Goal: Register for event/course

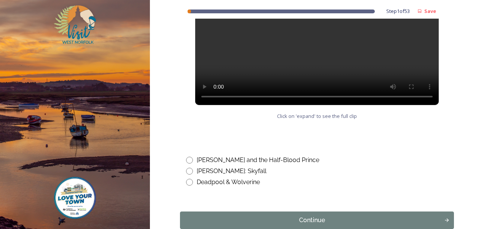
scroll to position [460, 0]
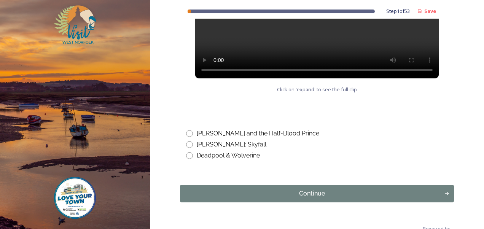
click at [187, 144] on input "radio" at bounding box center [189, 144] width 7 height 7
radio input "true"
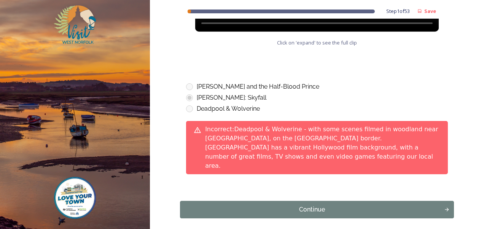
scroll to position [507, 0]
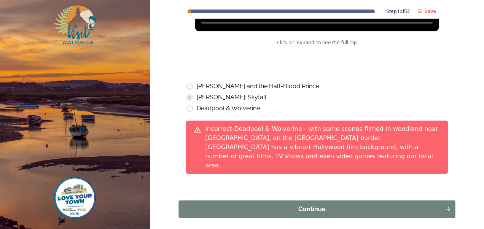
click at [296, 205] on div "Continue" at bounding box center [312, 209] width 258 height 9
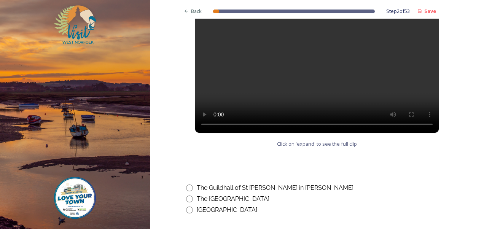
scroll to position [398, 0]
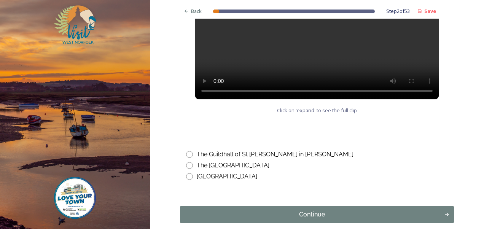
click at [188, 156] on input "radio" at bounding box center [189, 154] width 7 height 7
radio input "true"
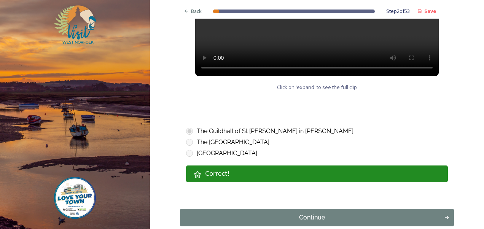
scroll to position [452, 0]
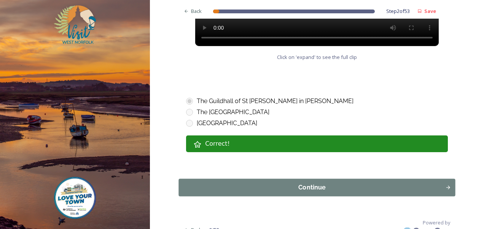
click at [315, 187] on div "Continue" at bounding box center [312, 187] width 258 height 9
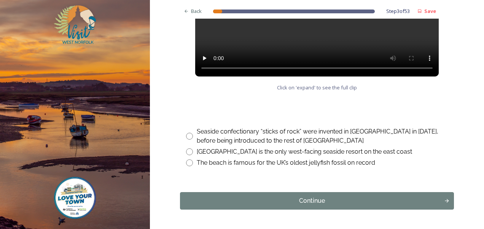
scroll to position [422, 0]
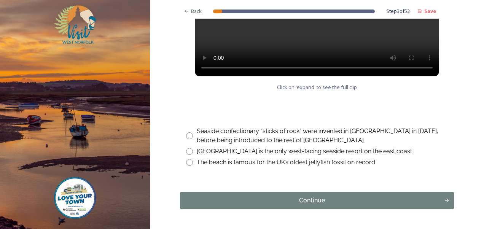
click at [188, 161] on input "radio" at bounding box center [189, 162] width 7 height 7
radio input "true"
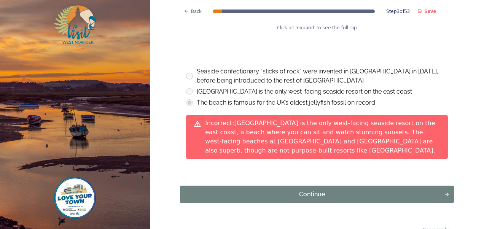
scroll to position [482, 0]
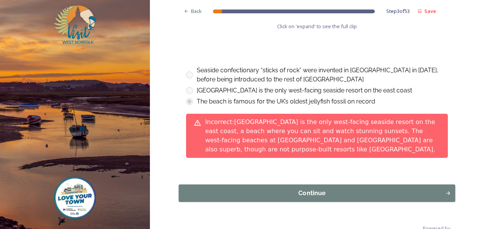
click at [316, 189] on div "Continue" at bounding box center [312, 193] width 258 height 9
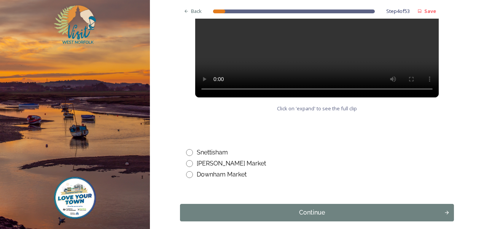
scroll to position [401, 0]
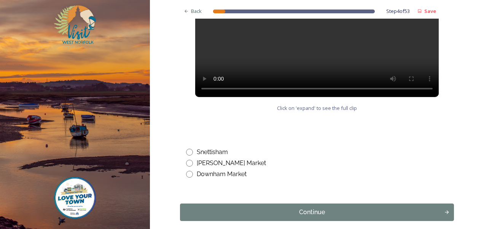
click at [187, 175] on input "radio" at bounding box center [189, 174] width 7 height 7
radio input "true"
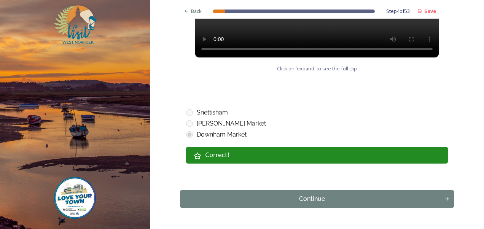
scroll to position [463, 0]
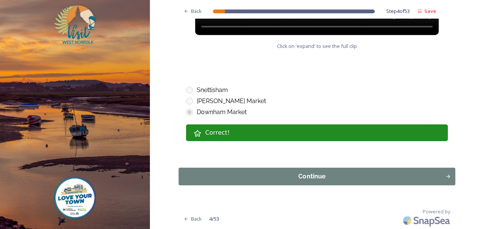
click at [308, 175] on div "Continue" at bounding box center [312, 176] width 258 height 9
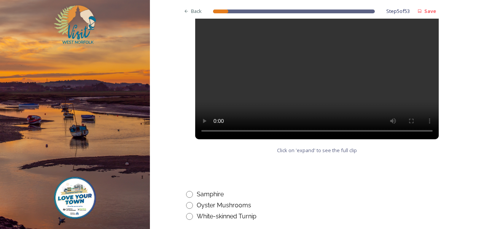
scroll to position [388, 0]
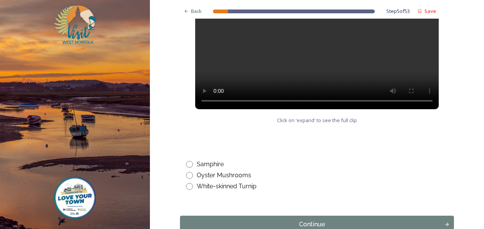
click at [186, 178] on input "radio" at bounding box center [189, 175] width 7 height 7
radio input "true"
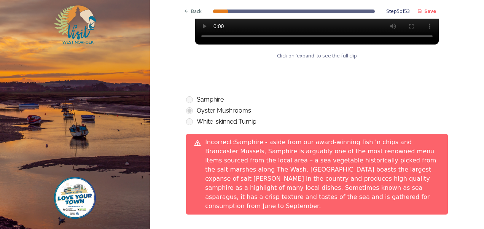
scroll to position [465, 0]
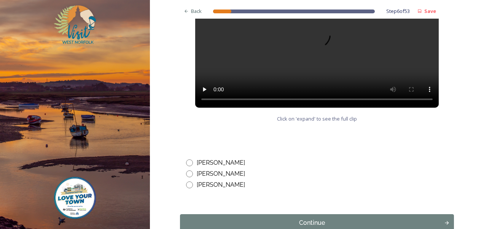
scroll to position [408, 0]
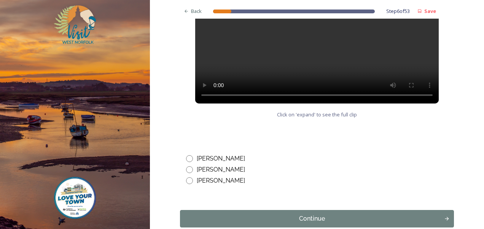
click at [187, 157] on input "radio" at bounding box center [189, 158] width 7 height 7
radio input "true"
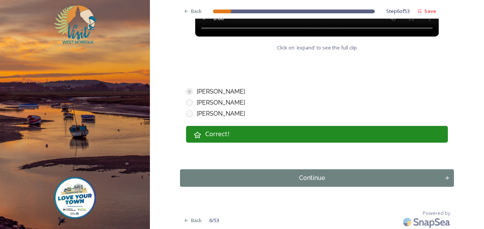
scroll to position [476, 0]
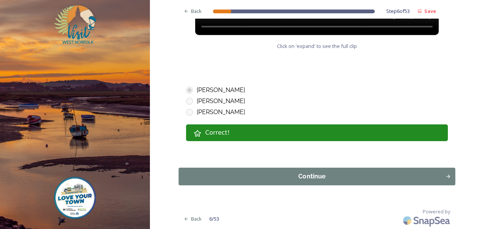
click at [292, 175] on div "Continue" at bounding box center [312, 176] width 258 height 9
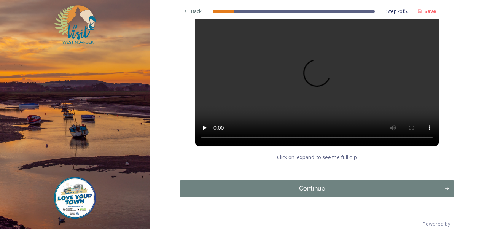
scroll to position [151, 0]
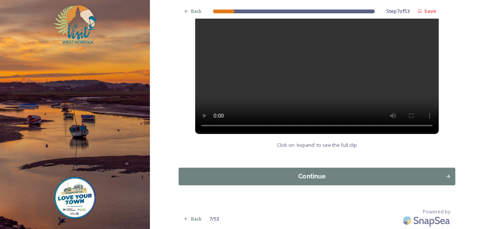
click at [305, 176] on div "Continue" at bounding box center [312, 176] width 258 height 9
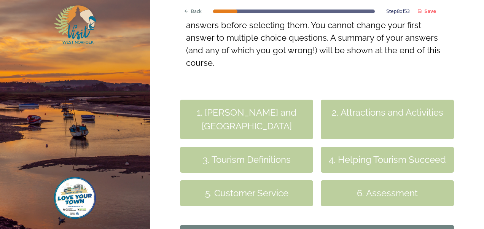
scroll to position [209, 0]
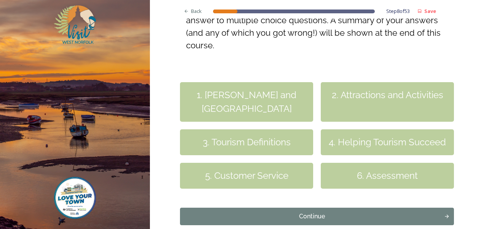
click at [369, 104] on div "2. Attractions and Activities" at bounding box center [386, 102] width 133 height 40
click at [293, 217] on div "Continue" at bounding box center [312, 216] width 258 height 9
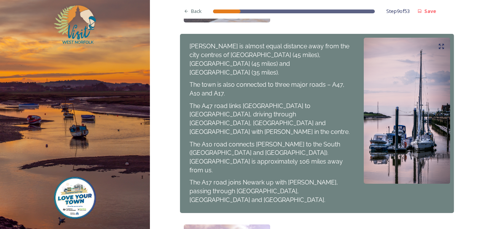
scroll to position [254, 0]
click at [305, 174] on div "[PERSON_NAME] is almost equal distance away from the city centres of [GEOGRAPHI…" at bounding box center [317, 122] width 274 height 179
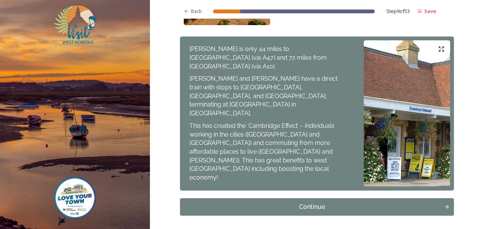
scroll to position [599, 0]
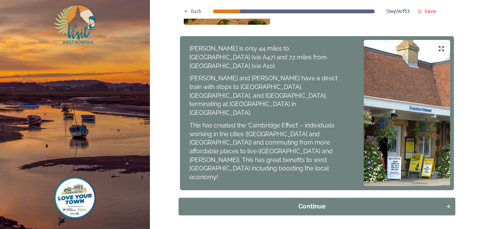
click at [324, 198] on button "Continue" at bounding box center [317, 206] width 276 height 17
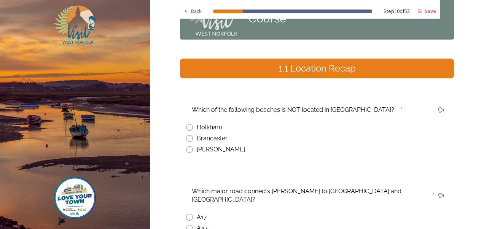
scroll to position [49, 0]
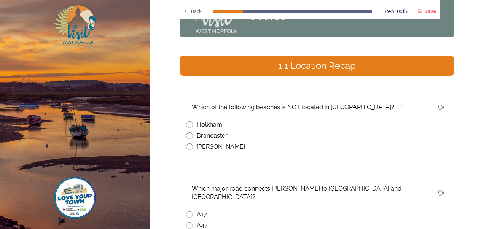
click at [186, 145] on input "radio" at bounding box center [189, 146] width 7 height 7
radio input "true"
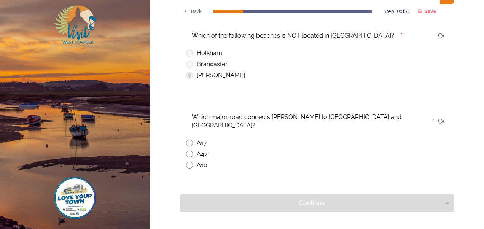
scroll to position [138, 0]
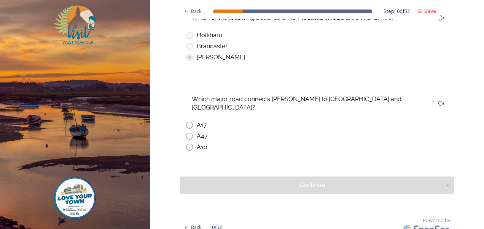
click at [186, 133] on input "radio" at bounding box center [189, 136] width 7 height 7
radio input "true"
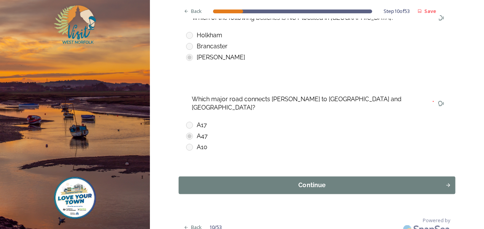
click at [272, 181] on div "Continue" at bounding box center [312, 185] width 258 height 9
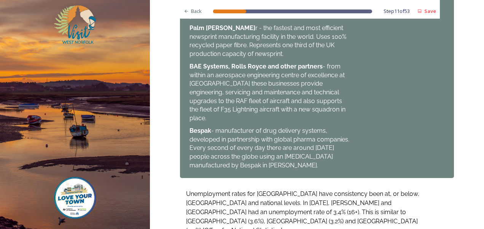
scroll to position [596, 0]
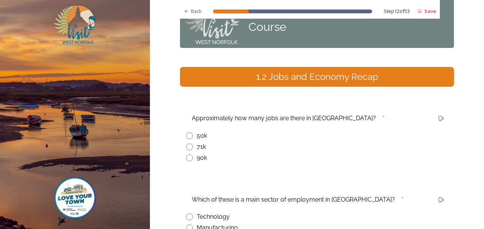
scroll to position [34, 0]
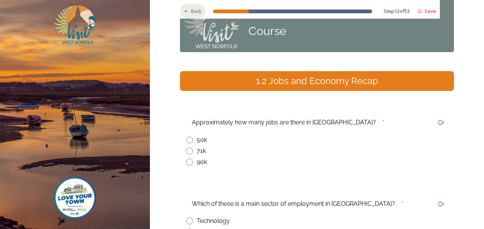
click at [195, 11] on span "Back" at bounding box center [196, 11] width 11 height 7
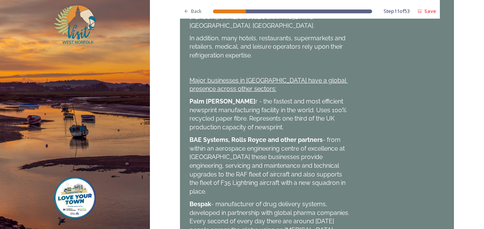
scroll to position [611, 0]
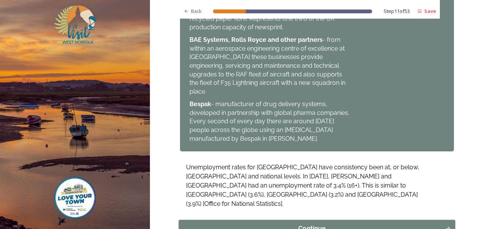
click at [318, 224] on div "Continue" at bounding box center [312, 228] width 258 height 9
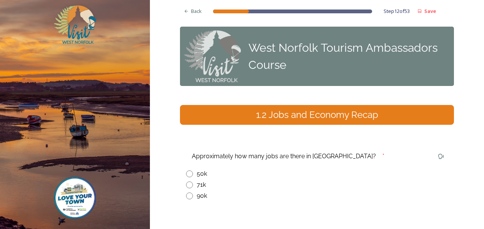
click at [186, 186] on input "radio" at bounding box center [189, 184] width 7 height 7
radio input "true"
click at [182, 7] on div "Back" at bounding box center [192, 11] width 25 height 15
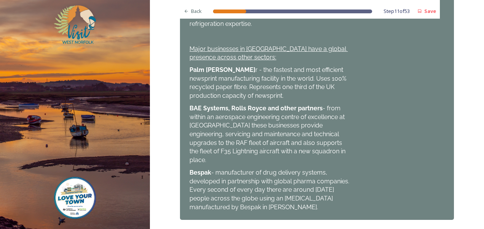
scroll to position [611, 0]
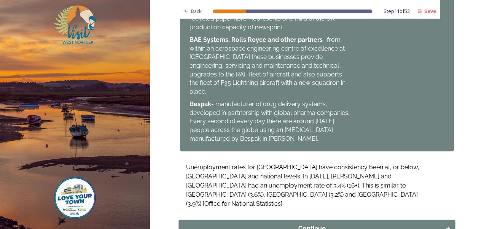
click at [327, 224] on div "Continue" at bounding box center [312, 228] width 258 height 9
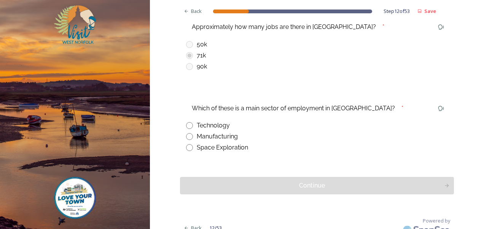
scroll to position [138, 0]
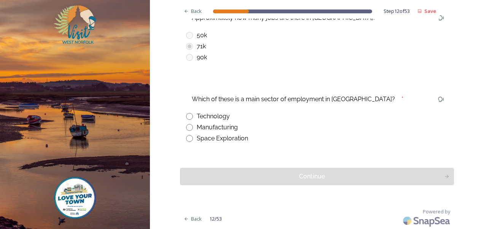
click at [186, 128] on input "radio" at bounding box center [189, 127] width 7 height 7
radio input "true"
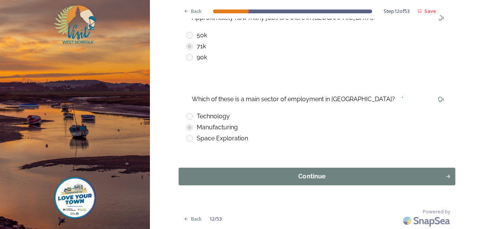
click at [323, 174] on div "Continue" at bounding box center [312, 176] width 258 height 9
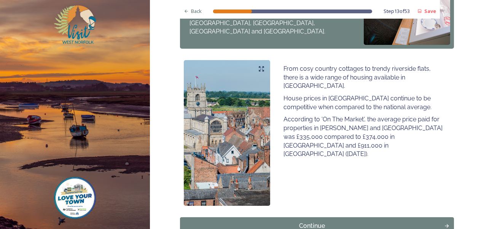
scroll to position [477, 0]
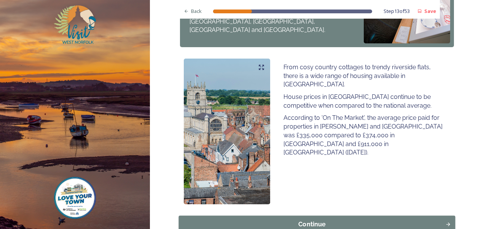
click at [313, 220] on div "Continue" at bounding box center [312, 224] width 258 height 9
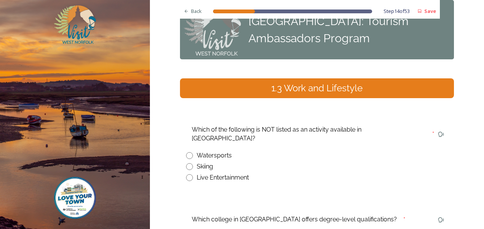
scroll to position [26, 0]
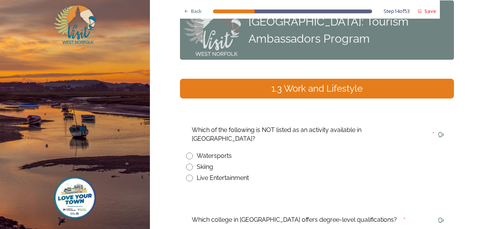
click at [186, 163] on input "radio" at bounding box center [189, 166] width 7 height 7
radio input "true"
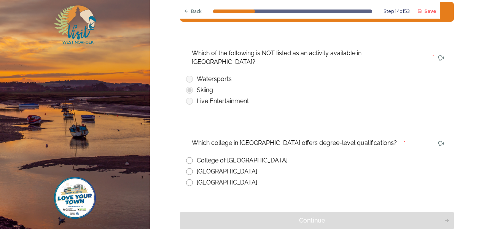
scroll to position [127, 0]
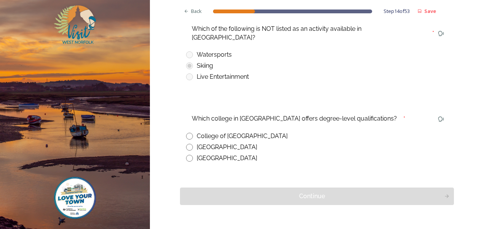
click at [186, 133] on input "radio" at bounding box center [189, 136] width 7 height 7
radio input "true"
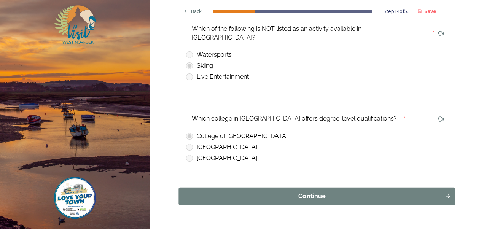
click at [316, 192] on div "Continue" at bounding box center [312, 196] width 258 height 9
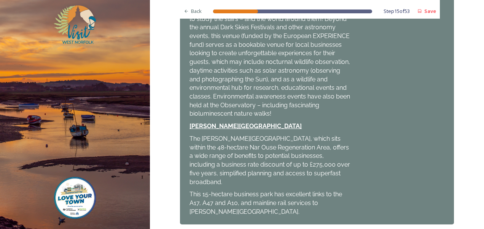
scroll to position [373, 0]
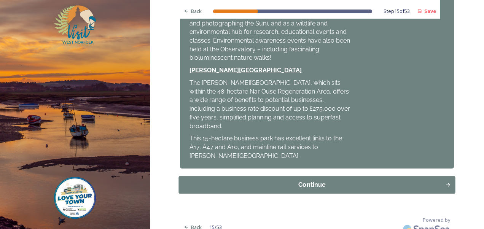
click at [315, 180] on div "Continue" at bounding box center [312, 184] width 258 height 9
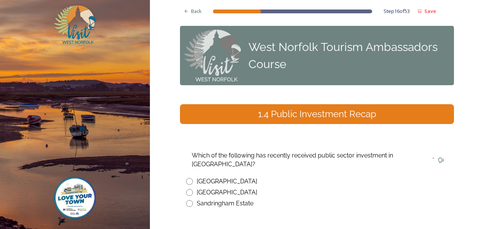
scroll to position [0, 0]
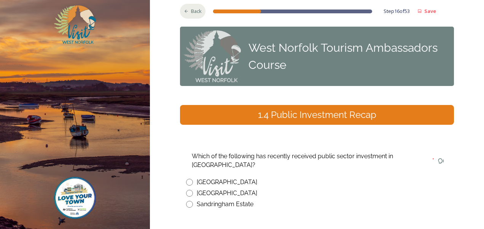
click at [186, 9] on div "Back" at bounding box center [192, 11] width 25 height 15
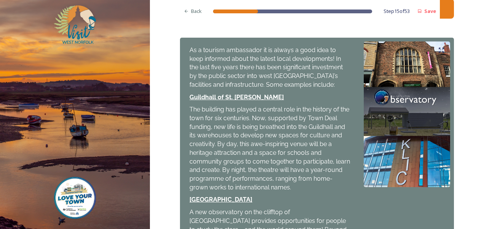
scroll to position [124, 0]
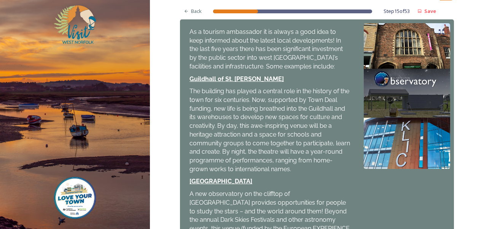
click at [442, 120] on img at bounding box center [406, 96] width 86 height 146
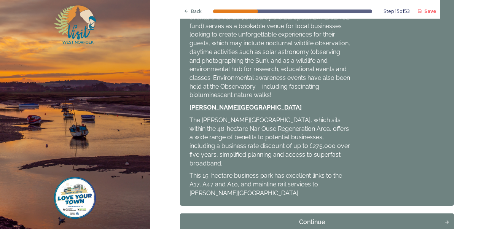
scroll to position [340, 0]
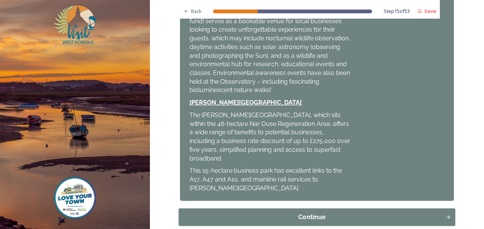
click at [314, 212] on div "Continue" at bounding box center [312, 216] width 258 height 9
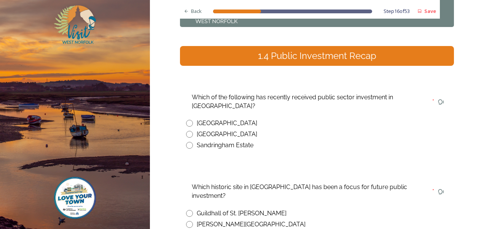
scroll to position [85, 0]
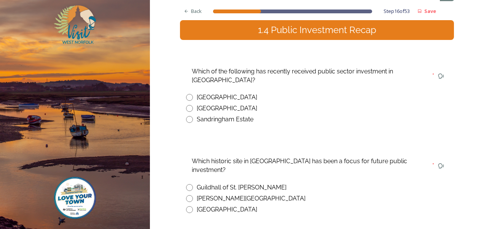
click at [190, 98] on div "[GEOGRAPHIC_DATA]" at bounding box center [317, 97] width 262 height 9
radio input "true"
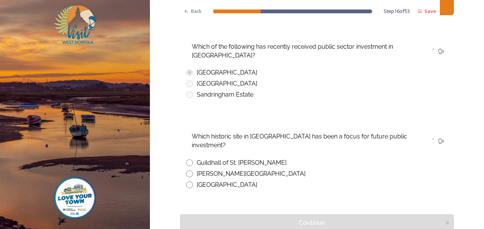
scroll to position [118, 0]
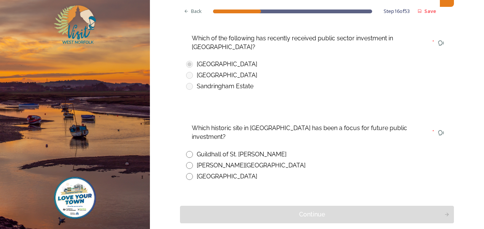
click at [187, 151] on input "radio" at bounding box center [189, 154] width 7 height 7
radio input "true"
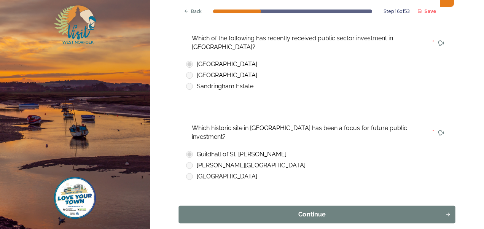
click at [301, 210] on div "Continue" at bounding box center [312, 214] width 258 height 9
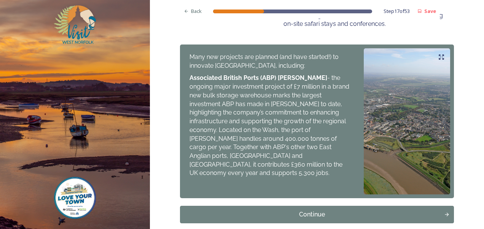
scroll to position [382, 0]
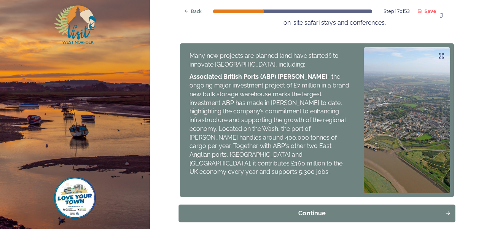
click at [301, 209] on button "Continue" at bounding box center [317, 212] width 276 height 17
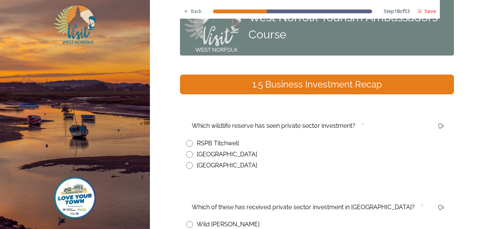
scroll to position [0, 0]
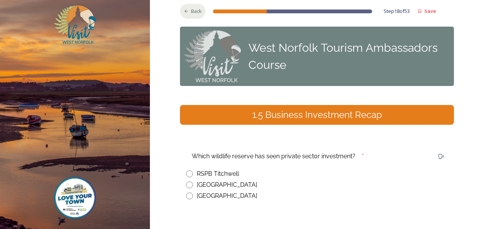
click at [193, 16] on div "Back" at bounding box center [192, 11] width 25 height 15
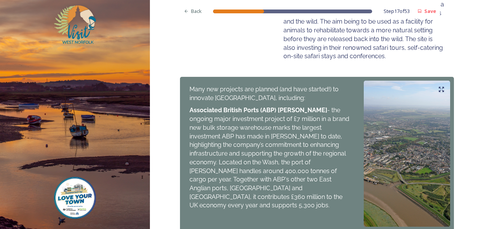
scroll to position [410, 0]
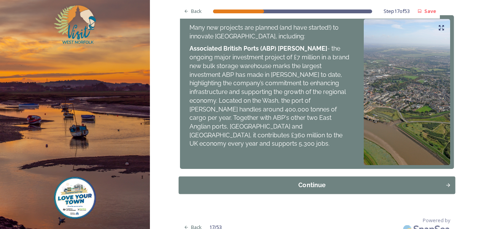
click at [293, 176] on button "Continue" at bounding box center [317, 184] width 276 height 17
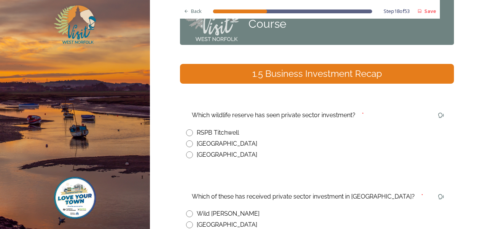
scroll to position [43, 0]
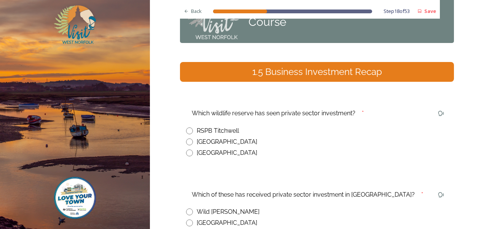
click at [187, 141] on input "radio" at bounding box center [189, 141] width 7 height 7
radio input "true"
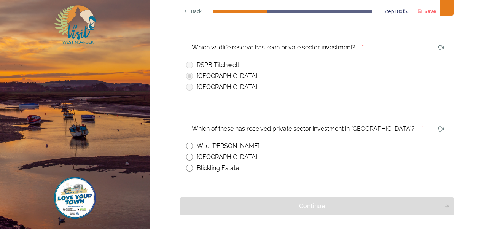
scroll to position [110, 0]
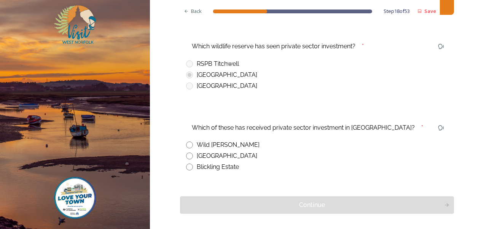
click at [188, 144] on input "radio" at bounding box center [189, 144] width 7 height 7
radio input "true"
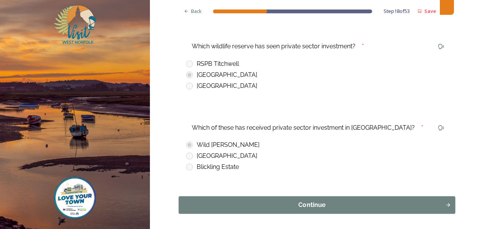
click at [303, 208] on div "Continue" at bounding box center [312, 204] width 258 height 9
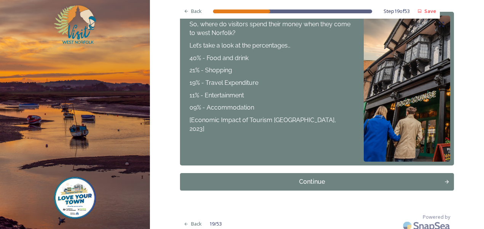
scroll to position [298, 0]
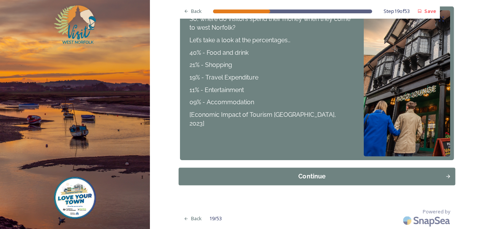
click at [284, 173] on div "Continue" at bounding box center [312, 176] width 258 height 9
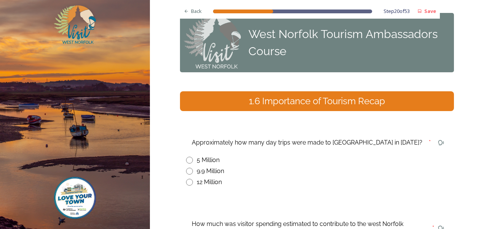
scroll to position [27, 0]
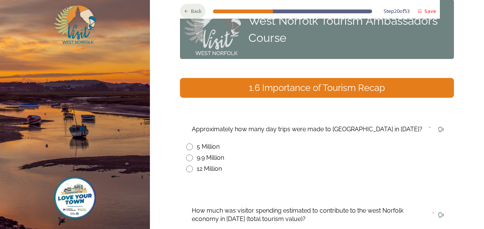
click at [186, 14] on div "Back" at bounding box center [192, 11] width 25 height 15
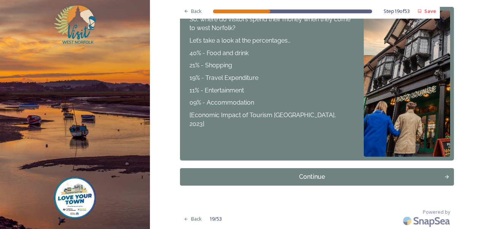
scroll to position [298, 0]
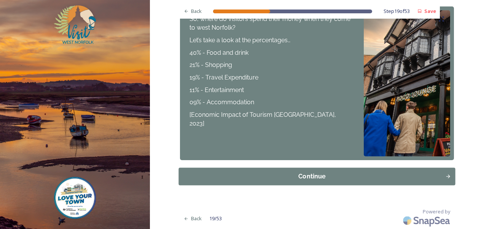
click at [308, 173] on div "Continue" at bounding box center [312, 176] width 258 height 9
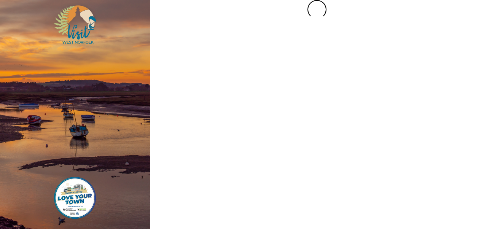
scroll to position [0, 0]
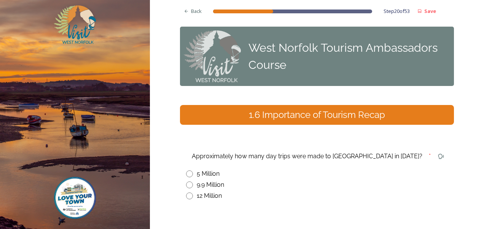
click at [186, 183] on input "radio" at bounding box center [189, 184] width 7 height 7
radio input "true"
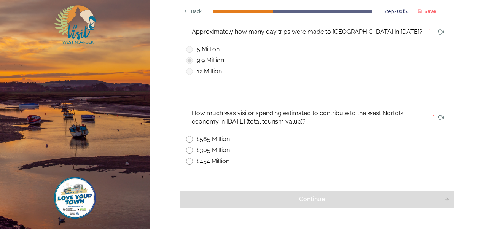
scroll to position [126, 0]
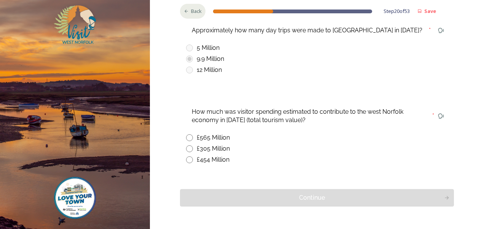
click at [195, 12] on span "Back" at bounding box center [196, 11] width 11 height 7
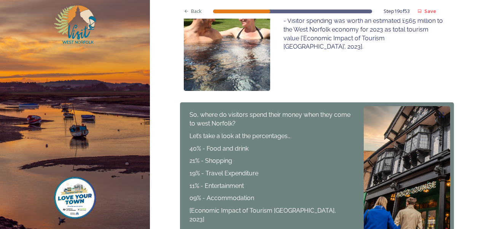
scroll to position [298, 0]
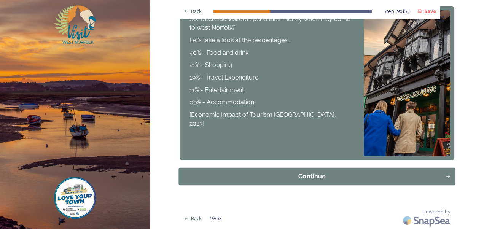
click at [316, 175] on div "Continue" at bounding box center [312, 176] width 258 height 9
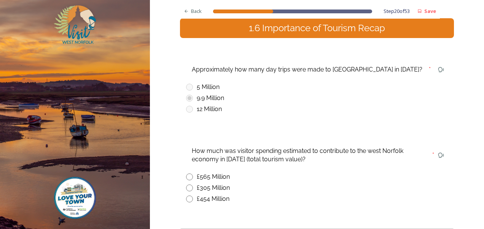
scroll to position [87, 0]
click at [187, 174] on input "radio" at bounding box center [189, 176] width 7 height 7
radio input "true"
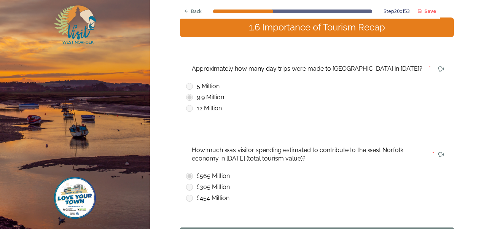
scroll to position [147, 0]
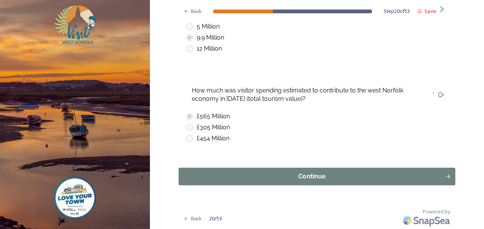
click at [297, 172] on div "Continue" at bounding box center [312, 176] width 258 height 9
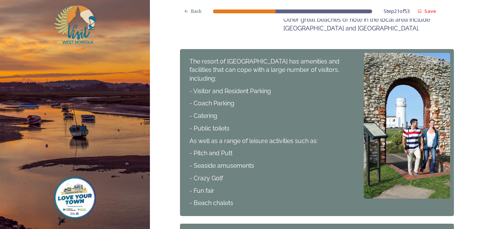
scroll to position [367, 0]
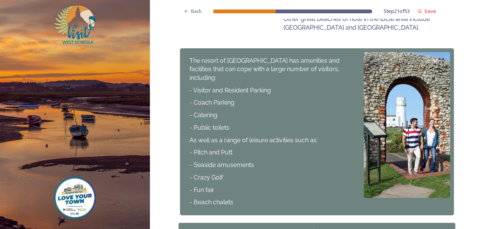
click at [293, 227] on div "Continue" at bounding box center [312, 231] width 258 height 9
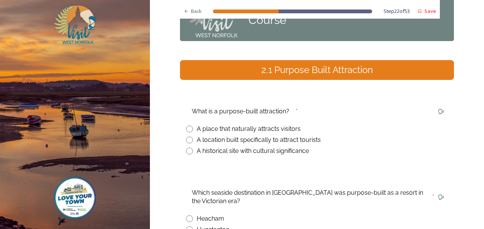
scroll to position [45, 0]
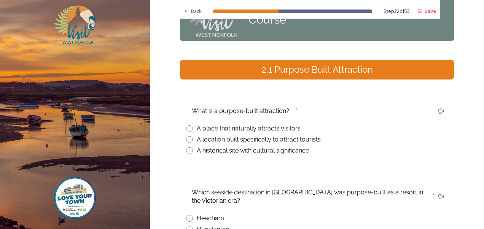
click at [186, 128] on input "radio" at bounding box center [189, 128] width 7 height 7
radio input "true"
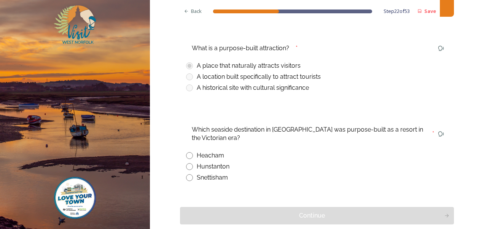
scroll to position [128, 0]
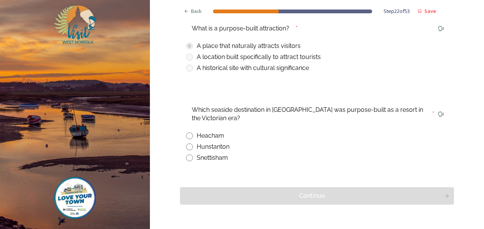
click at [187, 146] on input "radio" at bounding box center [189, 146] width 7 height 7
radio input "true"
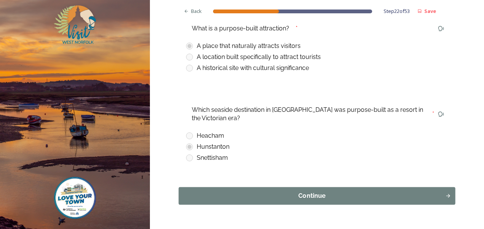
click at [321, 197] on div "Continue" at bounding box center [312, 195] width 258 height 9
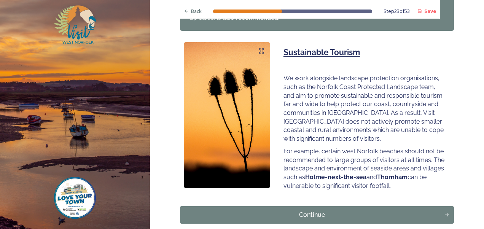
scroll to position [501, 0]
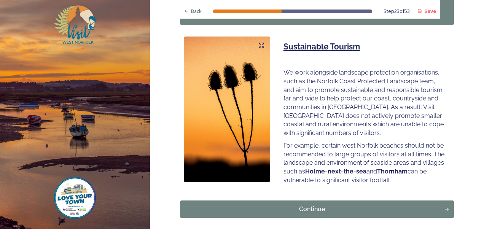
click at [367, 177] on div "Sustainable Tourism We work alongside landscape protection organisations, such …" at bounding box center [363, 112] width 172 height 153
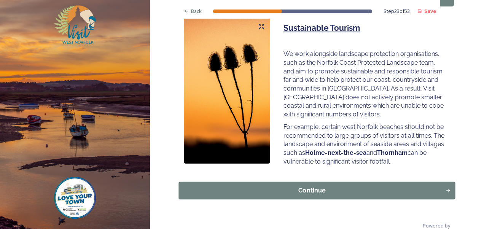
click at [320, 186] on div "Continue" at bounding box center [312, 190] width 258 height 9
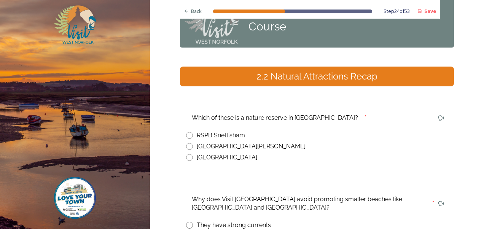
scroll to position [39, 0]
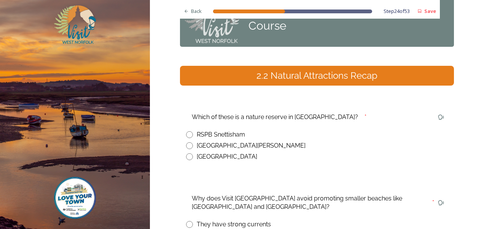
click at [187, 135] on input "radio" at bounding box center [189, 134] width 7 height 7
radio input "true"
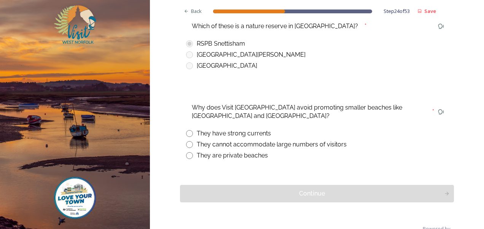
scroll to position [130, 0]
click at [186, 156] on input "radio" at bounding box center [189, 155] width 7 height 7
radio input "true"
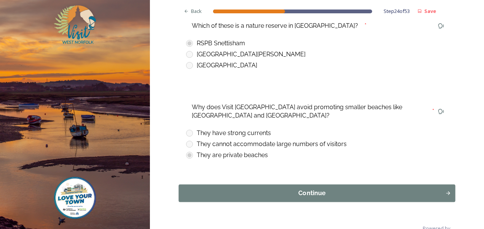
click at [317, 190] on div "Continue" at bounding box center [312, 193] width 258 height 9
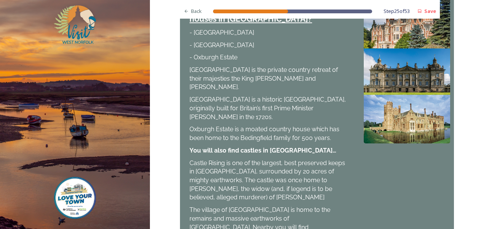
scroll to position [691, 0]
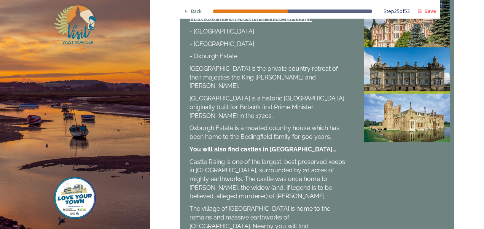
click at [311, 205] on span "The village of [GEOGRAPHIC_DATA] is home to the remains and massive earthworks …" at bounding box center [268, 230] width 158 height 51
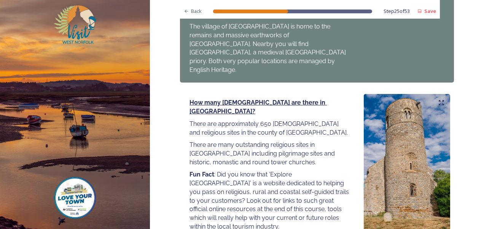
scroll to position [874, 0]
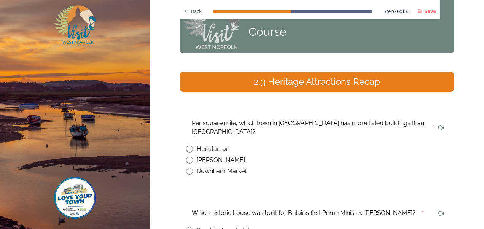
scroll to position [33, 0]
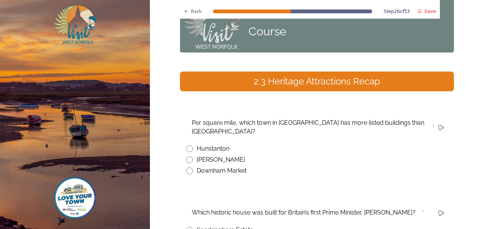
click at [311, 129] on div "Per square mile, which town in [GEOGRAPHIC_DATA] has more listed buildings than…" at bounding box center [308, 127] width 245 height 26
click at [186, 156] on input "radio" at bounding box center [189, 159] width 7 height 7
radio input "true"
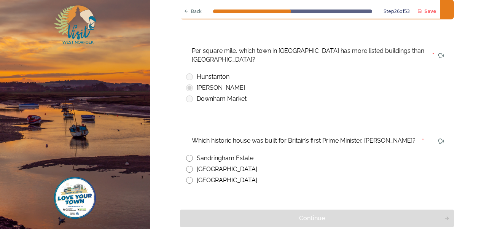
scroll to position [129, 0]
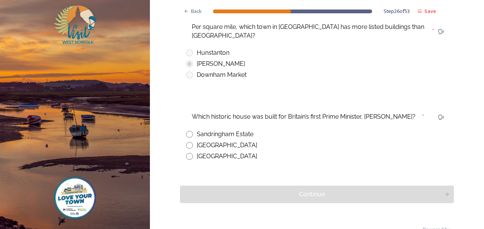
click at [187, 153] on input "radio" at bounding box center [189, 156] width 7 height 7
radio input "true"
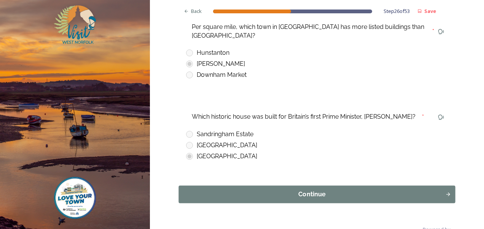
click at [288, 190] on div "Continue" at bounding box center [312, 194] width 258 height 9
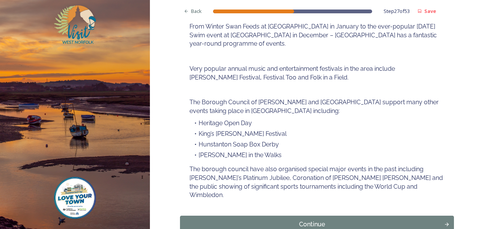
scroll to position [153, 0]
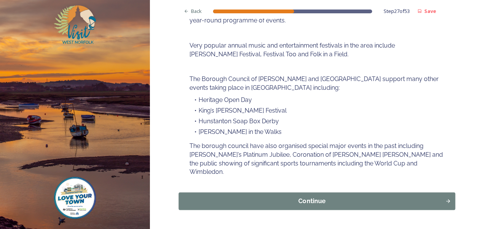
click at [330, 197] on div "Continue" at bounding box center [312, 201] width 258 height 9
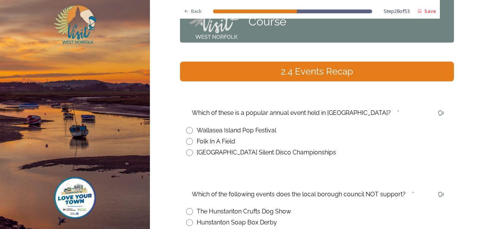
scroll to position [46, 0]
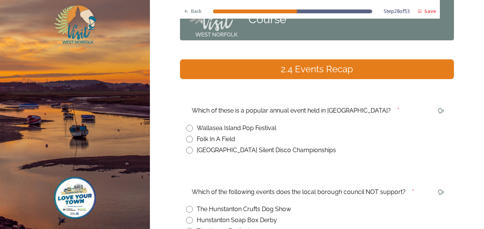
click at [186, 151] on input "radio" at bounding box center [189, 150] width 7 height 7
radio input "true"
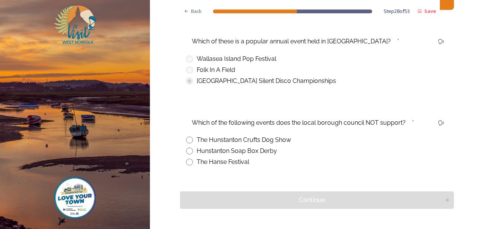
scroll to position [116, 0]
click at [188, 140] on input "radio" at bounding box center [189, 139] width 7 height 7
radio input "true"
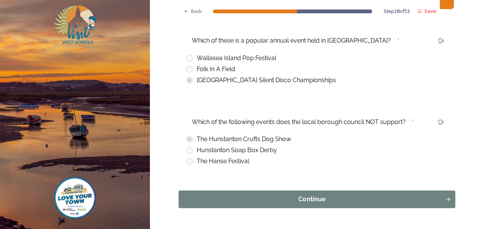
click at [289, 204] on button "Continue" at bounding box center [317, 198] width 276 height 17
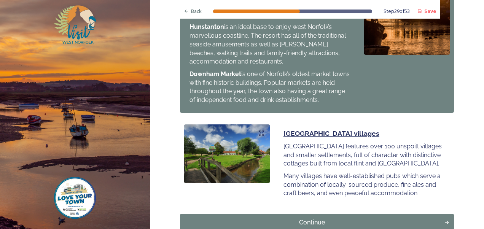
scroll to position [867, 0]
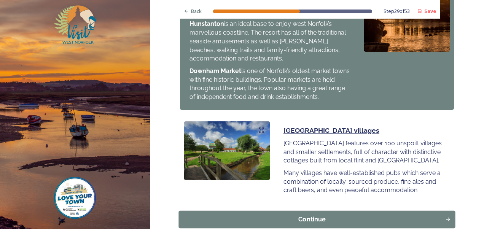
click at [331, 215] on div "Continue" at bounding box center [312, 219] width 258 height 9
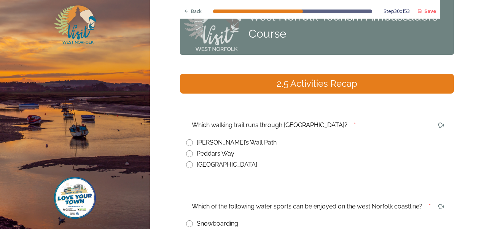
scroll to position [36, 0]
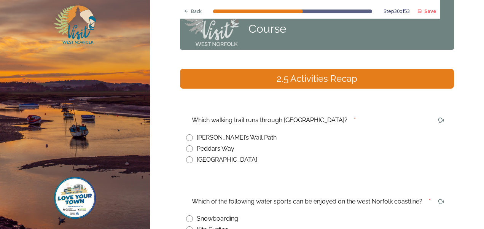
click at [186, 137] on input "radio" at bounding box center [189, 137] width 7 height 7
radio input "true"
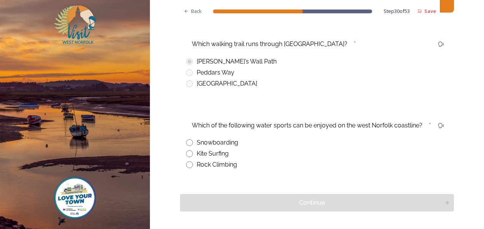
scroll to position [113, 0]
click at [187, 150] on input "radio" at bounding box center [189, 152] width 7 height 7
radio input "true"
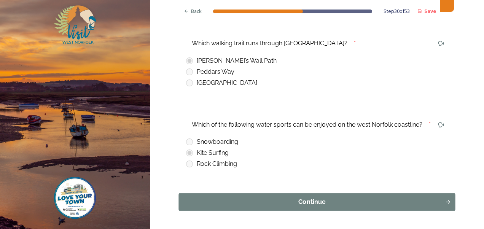
click at [290, 197] on div "Continue" at bounding box center [312, 201] width 258 height 9
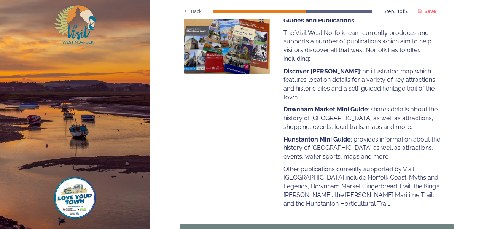
scroll to position [140, 0]
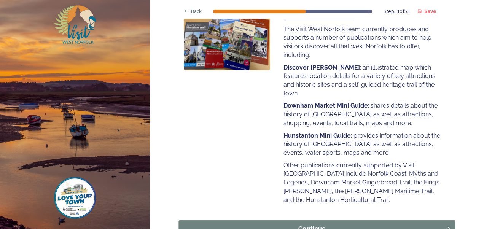
click at [365, 224] on div "Continue" at bounding box center [312, 228] width 258 height 9
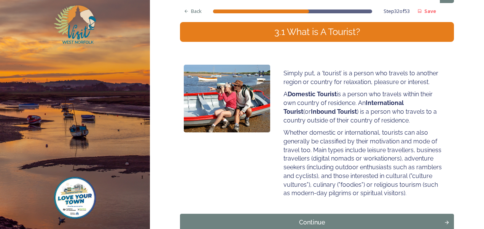
scroll to position [92, 0]
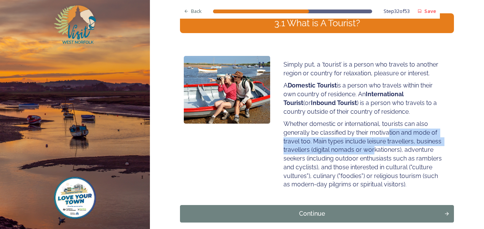
drag, startPoint x: 386, startPoint y: 130, endPoint x: 371, endPoint y: 153, distance: 27.7
click at [371, 153] on p "Whether domestic or international, tourists can also generally be classified by…" at bounding box center [363, 154] width 161 height 69
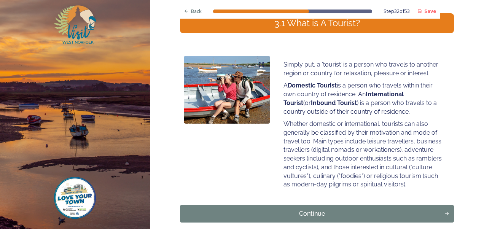
click at [396, 155] on p "Whether domestic or international, tourists can also generally be classified by…" at bounding box center [363, 154] width 161 height 69
click at [366, 207] on button "Continue" at bounding box center [317, 213] width 276 height 17
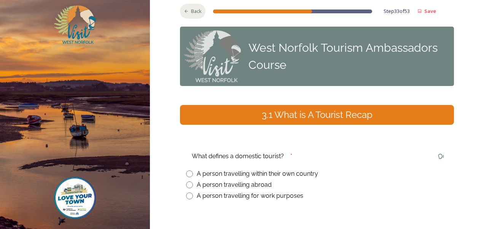
click at [191, 11] on span "Back" at bounding box center [196, 11] width 11 height 7
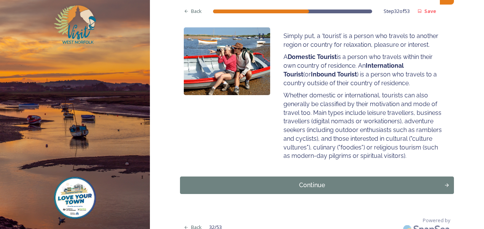
scroll to position [121, 0]
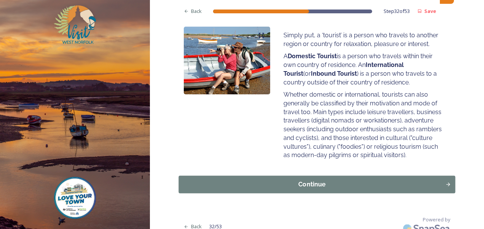
click at [355, 184] on div "Continue" at bounding box center [312, 184] width 258 height 9
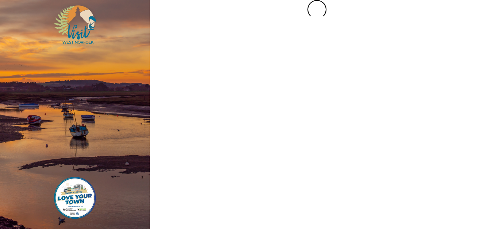
scroll to position [0, 0]
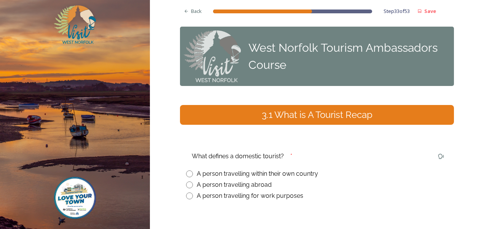
click at [188, 173] on input "radio" at bounding box center [189, 173] width 7 height 7
radio input "true"
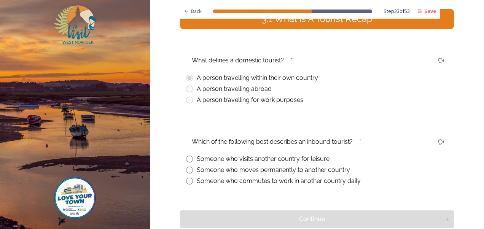
scroll to position [117, 0]
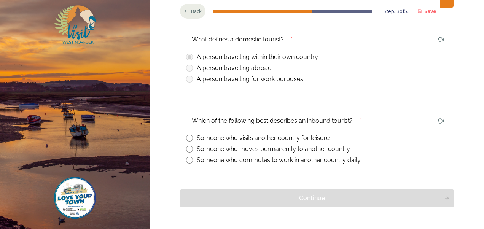
click at [196, 11] on span "Back" at bounding box center [196, 11] width 11 height 7
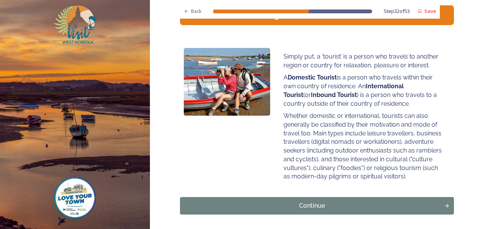
scroll to position [119, 0]
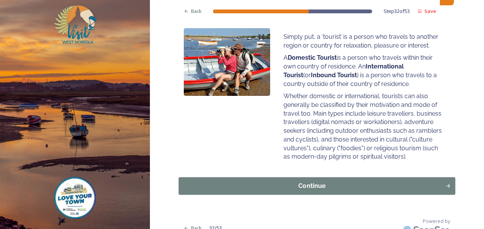
click at [379, 186] on div "Continue" at bounding box center [312, 185] width 258 height 9
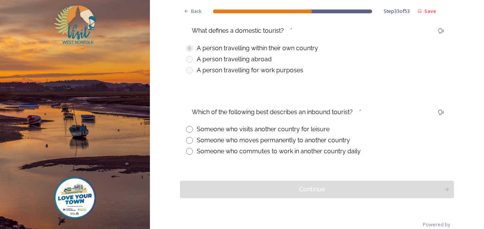
scroll to position [126, 0]
click at [189, 129] on input "radio" at bounding box center [189, 128] width 7 height 7
radio input "true"
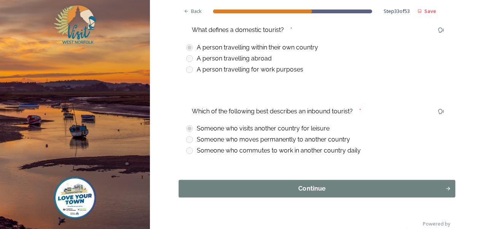
click at [315, 190] on div "Continue" at bounding box center [312, 188] width 258 height 9
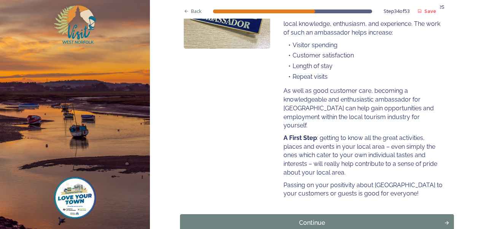
scroll to position [181, 0]
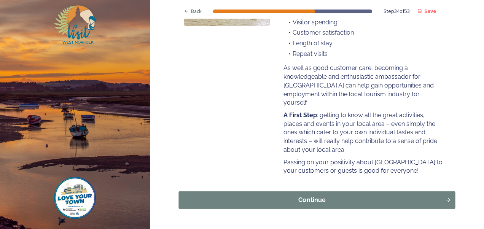
click at [336, 201] on div "Continue" at bounding box center [312, 199] width 258 height 9
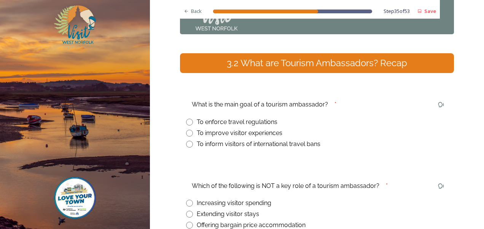
scroll to position [52, 0]
click at [186, 130] on input "radio" at bounding box center [189, 133] width 7 height 7
radio input "true"
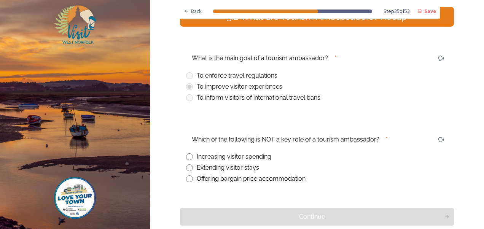
scroll to position [101, 0]
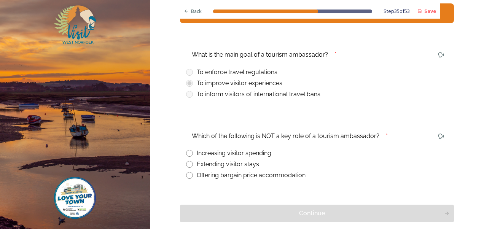
click at [187, 176] on input "radio" at bounding box center [189, 175] width 7 height 7
radio input "true"
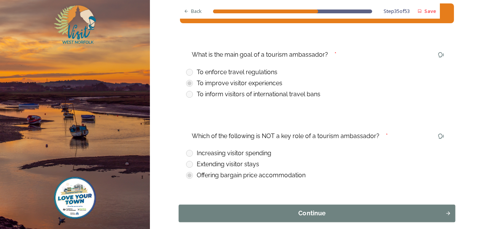
click at [305, 209] on div "Continue" at bounding box center [312, 213] width 258 height 9
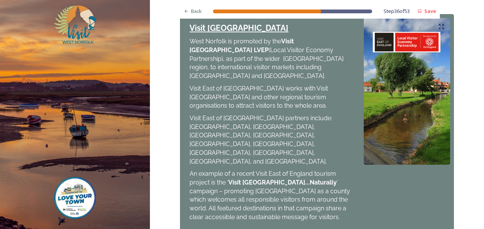
scroll to position [418, 0]
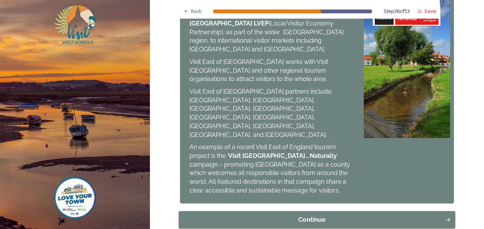
click at [320, 215] on div "Continue" at bounding box center [312, 219] width 258 height 9
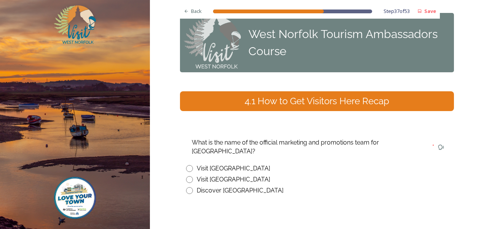
scroll to position [21, 0]
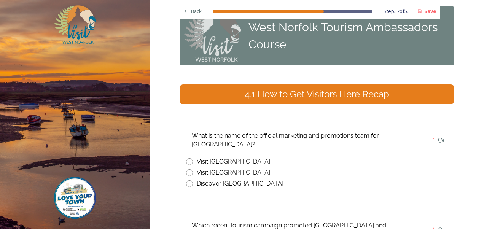
click at [186, 169] on input "radio" at bounding box center [189, 172] width 7 height 7
radio input "true"
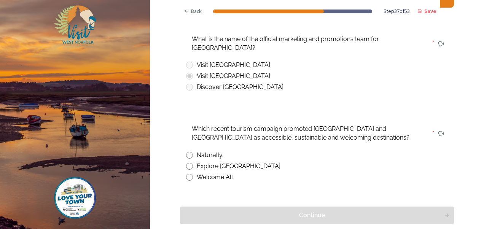
scroll to position [119, 0]
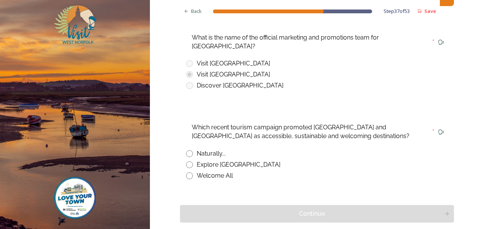
click at [187, 172] on input "radio" at bounding box center [189, 175] width 7 height 7
radio input "true"
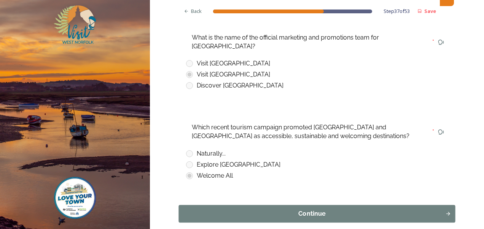
click at [270, 211] on button "Continue" at bounding box center [317, 213] width 276 height 17
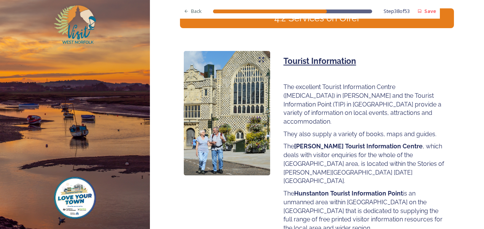
scroll to position [115, 0]
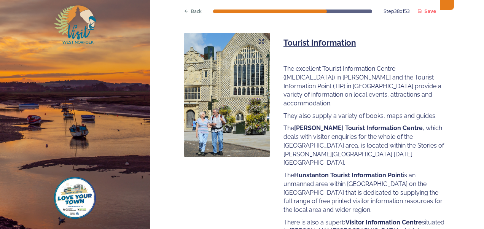
click at [270, 211] on div "Tourist Information The excellent Tourist Information Centre ([MEDICAL_DATA]) i…" at bounding box center [317, 145] width 274 height 232
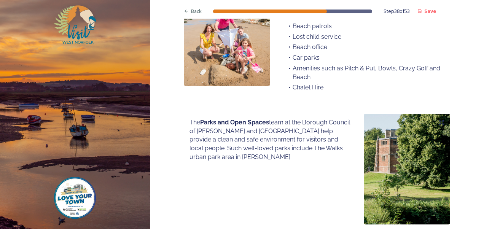
scroll to position [558, 0]
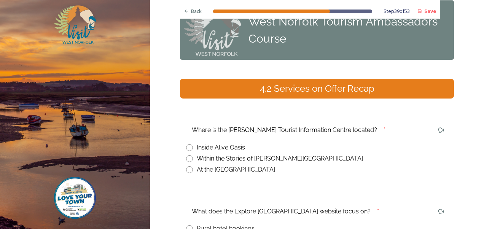
scroll to position [35, 0]
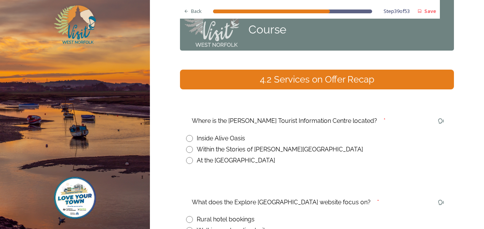
click at [187, 151] on input "radio" at bounding box center [189, 149] width 7 height 7
radio input "true"
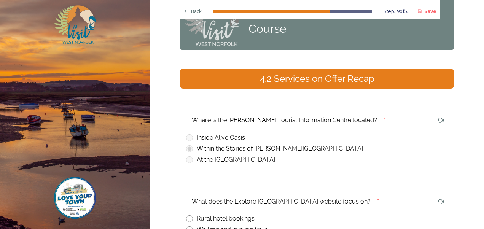
scroll to position [36, 0]
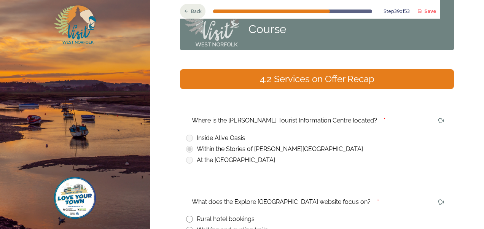
click at [192, 12] on span "Back" at bounding box center [196, 11] width 11 height 7
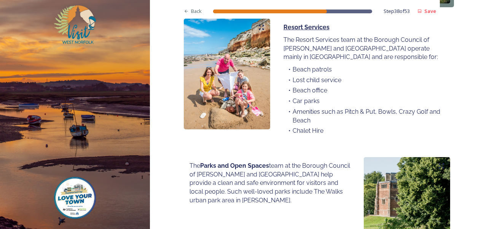
scroll to position [599, 0]
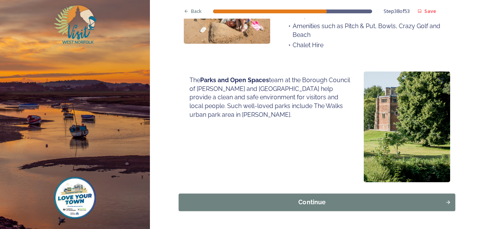
click at [301, 198] on div "Continue" at bounding box center [312, 202] width 258 height 9
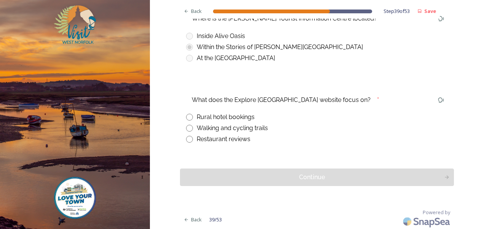
scroll to position [138, 0]
click at [217, 142] on div "Restaurant reviews" at bounding box center [224, 138] width 54 height 9
radio input "true"
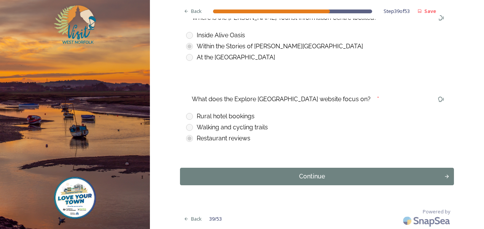
click at [205, 124] on div "Walking and cycling trails" at bounding box center [232, 127] width 71 height 9
click at [377, 99] on span "*" at bounding box center [378, 98] width 2 height 7
click at [167, 119] on div "Back Step 39 of 53 Save West Norfolk Tourism Ambassadors Course 4.2 Services on…" at bounding box center [317, 46] width 334 height 368
click at [193, 8] on span "Back" at bounding box center [196, 11] width 11 height 7
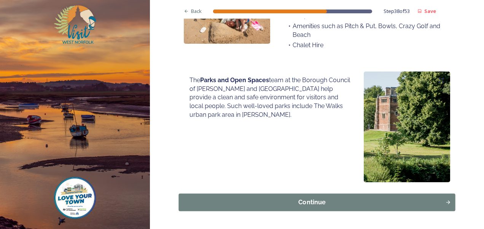
click at [328, 198] on div "Continue" at bounding box center [312, 202] width 258 height 9
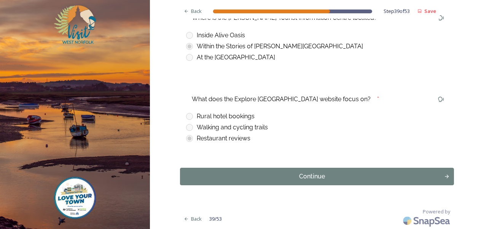
scroll to position [138, 0]
click at [341, 176] on div "Continue" at bounding box center [312, 176] width 258 height 9
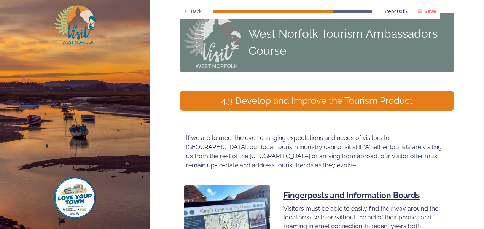
scroll to position [14, 0]
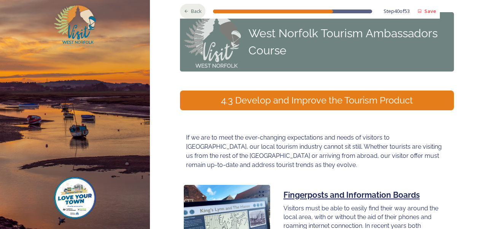
click at [191, 8] on span "Back" at bounding box center [196, 11] width 11 height 7
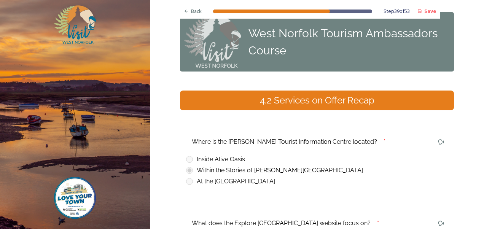
scroll to position [138, 0]
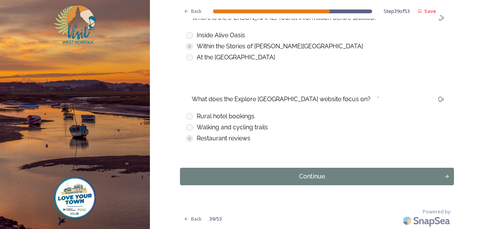
click at [220, 125] on div "Walking and cycling trails" at bounding box center [232, 127] width 71 height 9
click at [187, 127] on div "Walking and cycling trails" at bounding box center [317, 127] width 262 height 9
click at [260, 146] on div "What does the Explore [GEOGRAPHIC_DATA] website focus on? * Rural hotel booking…" at bounding box center [317, 118] width 274 height 62
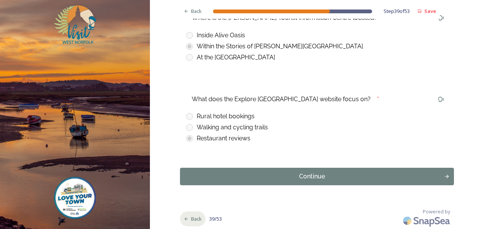
click at [191, 218] on span "Back" at bounding box center [196, 218] width 11 height 7
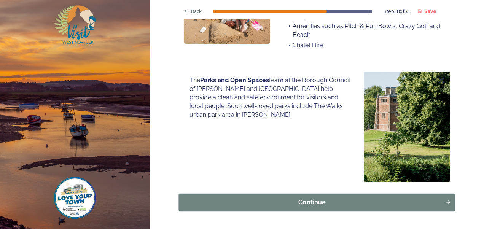
click at [254, 198] on div "Continue" at bounding box center [312, 202] width 258 height 9
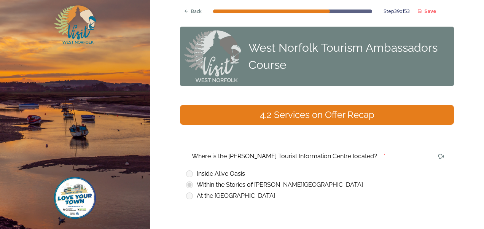
scroll to position [138, 0]
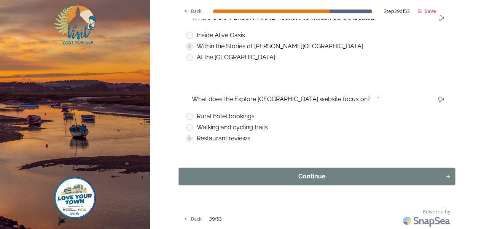
click at [266, 172] on div "Continue" at bounding box center [312, 176] width 258 height 9
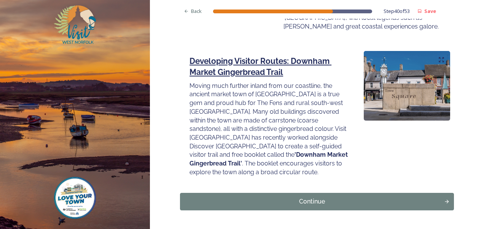
scroll to position [1094, 0]
click at [326, 196] on div "Continue" at bounding box center [312, 200] width 258 height 9
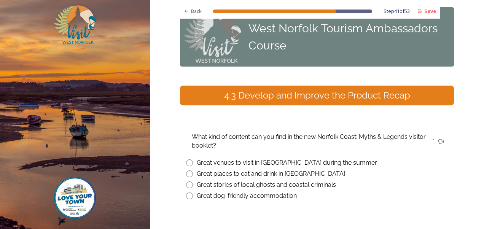
scroll to position [51, 0]
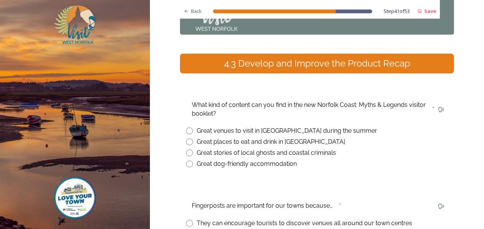
click at [186, 152] on input "radio" at bounding box center [189, 152] width 7 height 7
radio input "true"
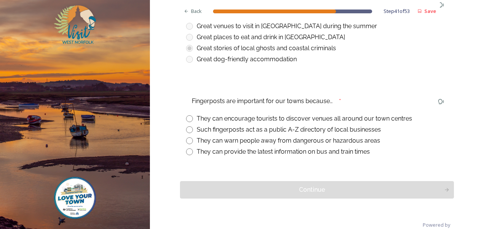
scroll to position [156, 0]
click at [191, 10] on span "Back" at bounding box center [196, 11] width 11 height 7
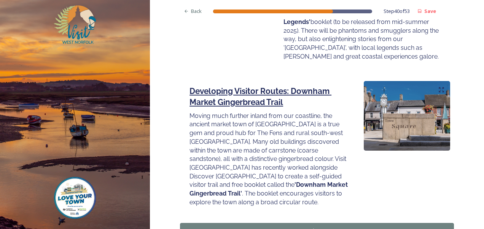
scroll to position [1101, 0]
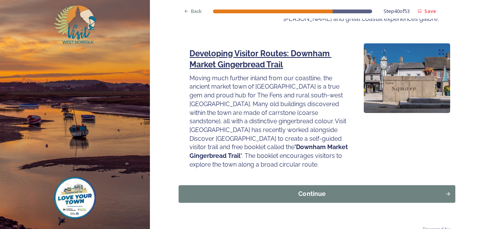
click at [301, 189] on div "Continue" at bounding box center [312, 193] width 258 height 9
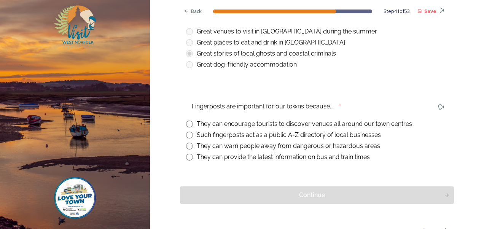
scroll to position [151, 0]
click at [186, 123] on input "radio" at bounding box center [189, 123] width 7 height 7
radio input "true"
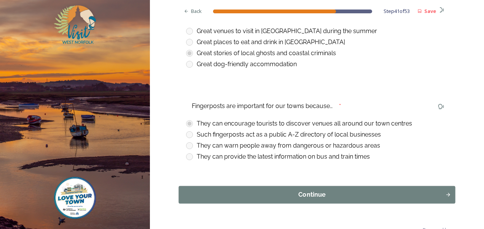
click at [298, 194] on div "Continue" at bounding box center [312, 194] width 258 height 9
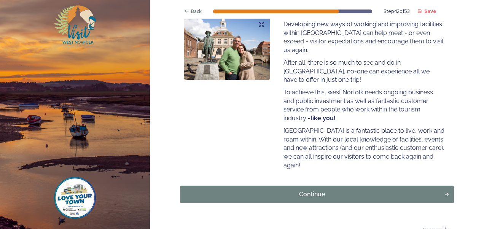
scroll to position [133, 0]
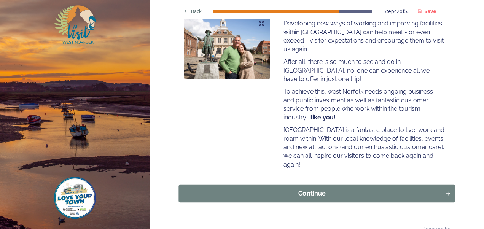
click at [324, 189] on div "Continue" at bounding box center [312, 193] width 258 height 9
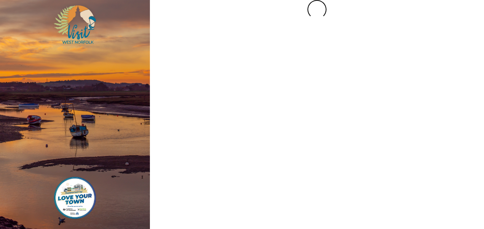
scroll to position [0, 0]
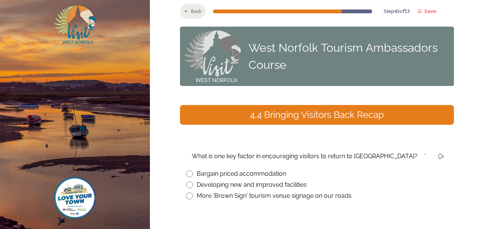
click at [180, 10] on div "Back" at bounding box center [192, 11] width 25 height 15
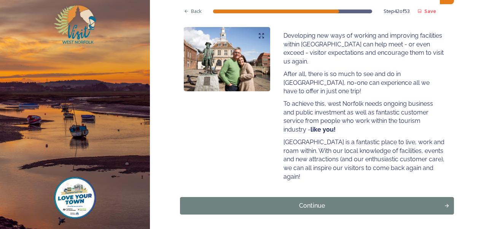
scroll to position [121, 0]
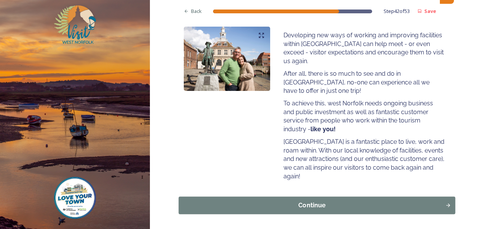
click at [344, 201] on div "Continue" at bounding box center [312, 205] width 258 height 9
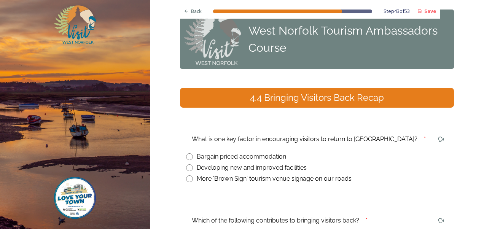
scroll to position [18, 0]
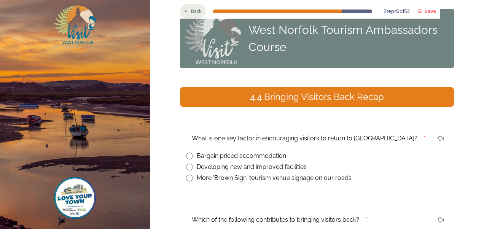
click at [191, 11] on span "Back" at bounding box center [196, 11] width 11 height 7
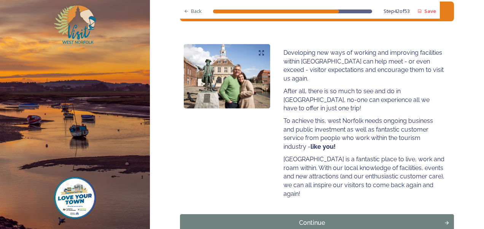
scroll to position [103, 0]
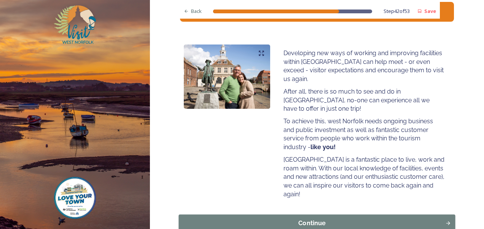
click at [365, 219] on div "Continue" at bounding box center [312, 223] width 258 height 9
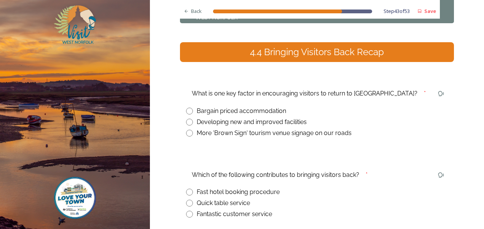
scroll to position [79, 0]
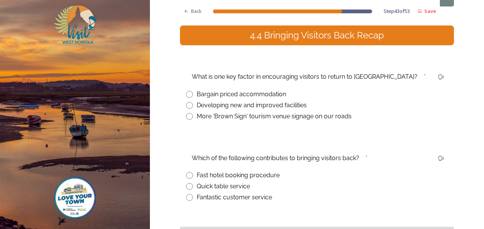
click at [277, 121] on div "What is one key factor in encouraging visitors to return to [GEOGRAPHIC_DATA]? …" at bounding box center [317, 95] width 274 height 62
click at [240, 105] on div "Developing new and improved facilities" at bounding box center [252, 105] width 110 height 9
radio input "true"
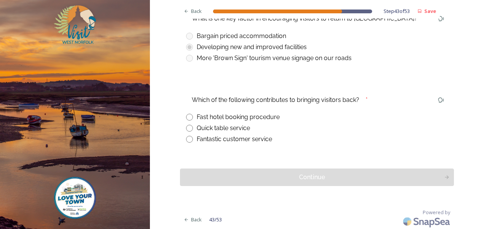
scroll to position [138, 0]
click at [187, 138] on input "radio" at bounding box center [189, 138] width 7 height 7
radio input "true"
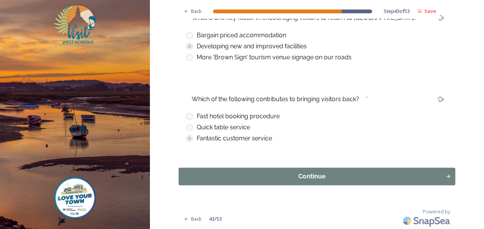
click at [288, 179] on div "Continue" at bounding box center [312, 176] width 258 height 9
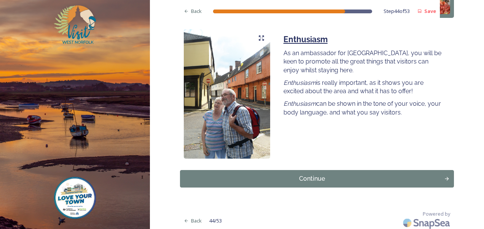
scroll to position [709, 0]
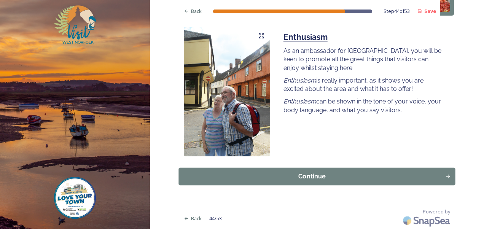
click at [342, 175] on div "Continue" at bounding box center [312, 175] width 258 height 9
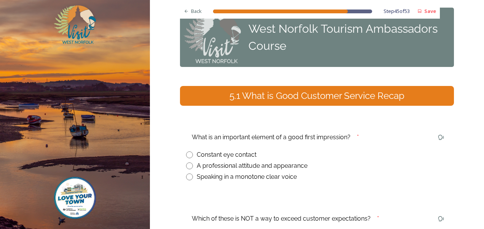
scroll to position [35, 0]
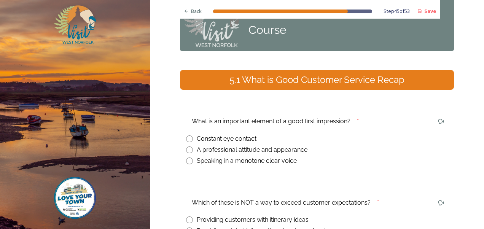
click at [188, 150] on input "radio" at bounding box center [189, 149] width 7 height 7
radio input "true"
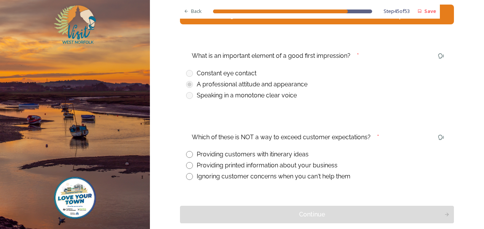
scroll to position [121, 0]
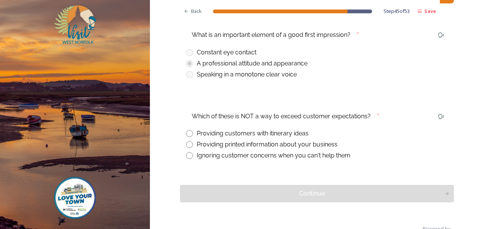
click at [187, 157] on input "radio" at bounding box center [189, 155] width 7 height 7
radio input "true"
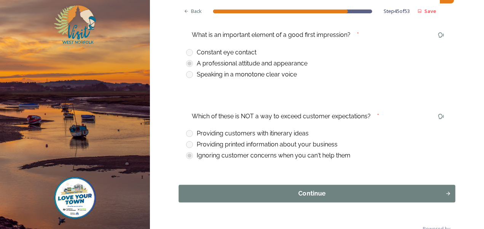
click at [313, 192] on div "Continue" at bounding box center [312, 193] width 258 height 9
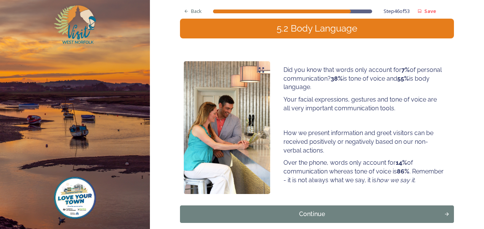
scroll to position [87, 0]
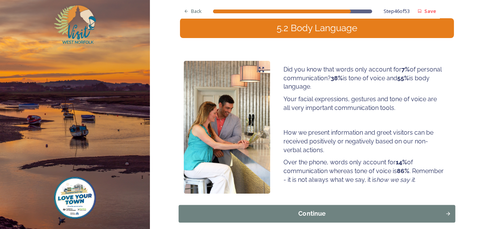
click at [349, 208] on button "Continue" at bounding box center [317, 213] width 276 height 17
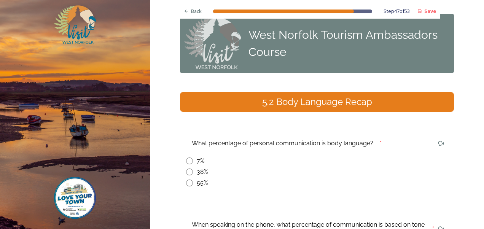
scroll to position [14, 0]
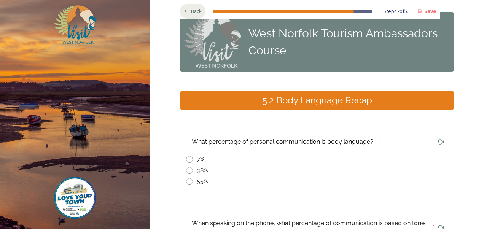
click at [191, 13] on span "Back" at bounding box center [196, 11] width 11 height 7
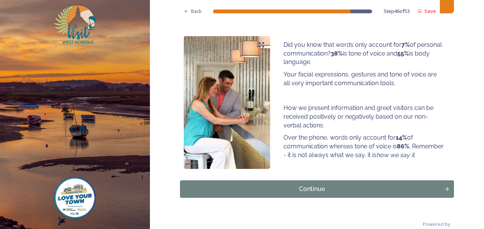
scroll to position [112, 0]
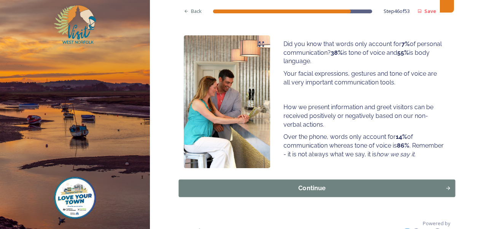
click at [327, 190] on div "Continue" at bounding box center [312, 188] width 258 height 9
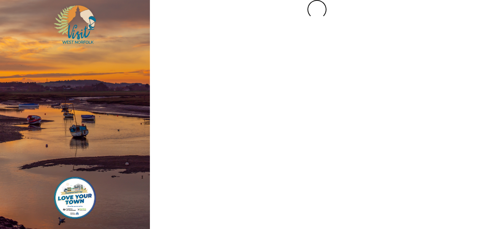
scroll to position [0, 0]
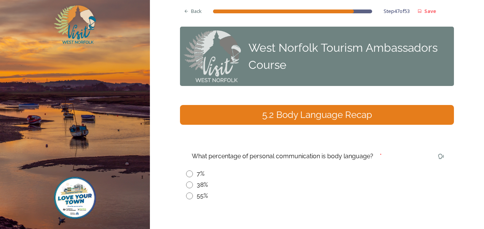
click at [187, 194] on input "radio" at bounding box center [189, 195] width 7 height 7
radio input "true"
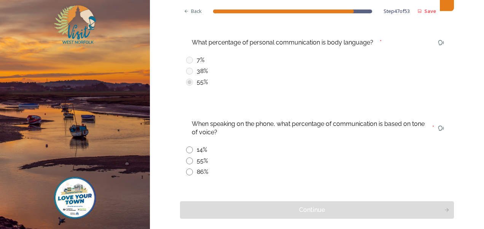
scroll to position [115, 0]
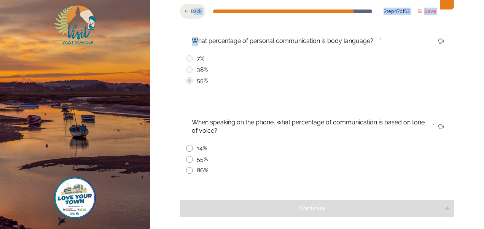
drag, startPoint x: 196, startPoint y: 44, endPoint x: 190, endPoint y: 13, distance: 31.4
click at [190, 13] on div "Back Step 47 of 53 Save West Norfolk Tourism Ambassadors Course 5.2 Body Langua…" at bounding box center [317, 73] width 274 height 376
click at [191, 13] on span "Back" at bounding box center [196, 11] width 11 height 7
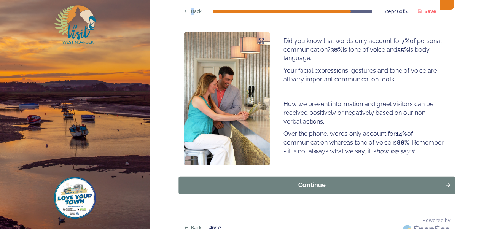
click at [353, 184] on div "Continue" at bounding box center [312, 185] width 258 height 9
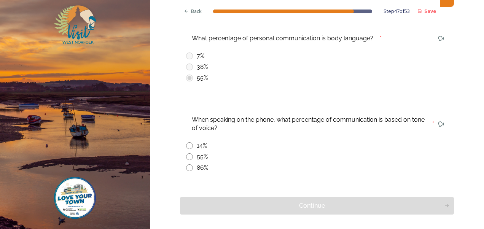
scroll to position [118, 0]
click at [191, 12] on span "Back" at bounding box center [196, 11] width 11 height 7
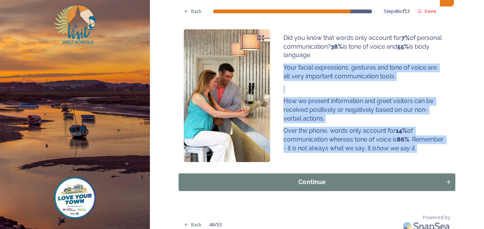
drag, startPoint x: 276, startPoint y: 67, endPoint x: 292, endPoint y: 180, distance: 114.8
click at [292, 180] on div "Back Step 46 of 53 Save West Norfolk Tourism Ambassadors Course 5.2 Body Langua…" at bounding box center [317, 58] width 274 height 353
click at [292, 180] on div "Continue" at bounding box center [312, 182] width 258 height 9
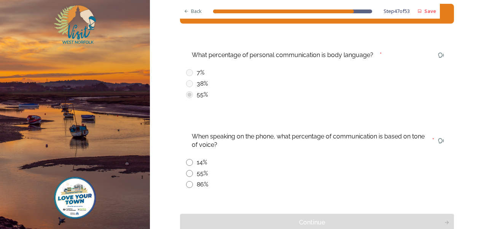
scroll to position [108, 0]
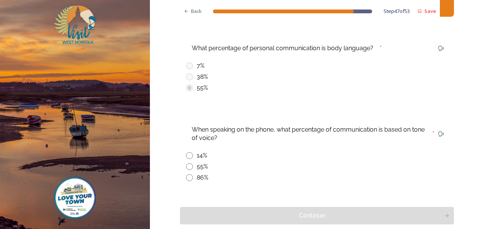
click at [187, 178] on input "radio" at bounding box center [189, 177] width 7 height 7
radio input "true"
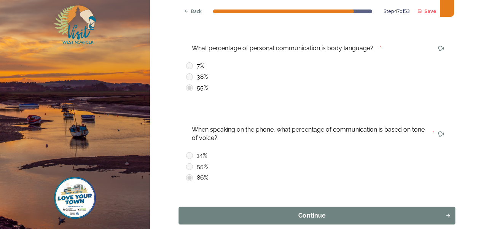
click at [281, 211] on div "Continue" at bounding box center [312, 215] width 258 height 9
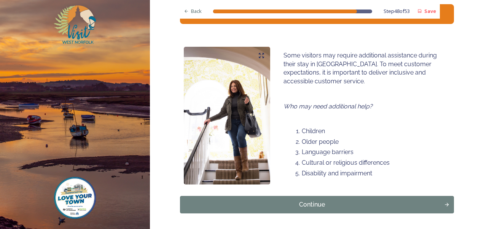
scroll to position [101, 0]
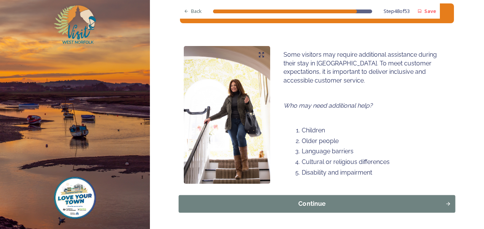
click at [357, 202] on div "Continue" at bounding box center [312, 203] width 258 height 9
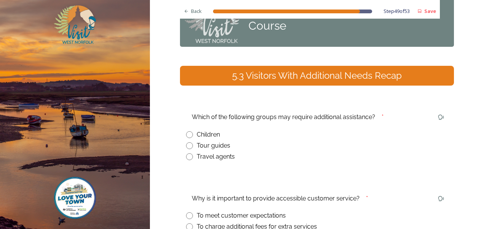
scroll to position [40, 0]
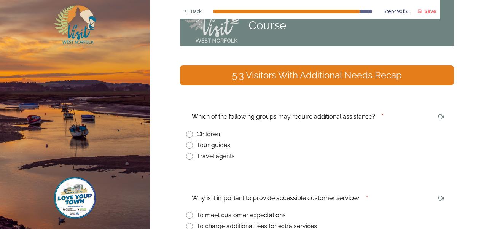
click at [186, 134] on input "radio" at bounding box center [189, 134] width 7 height 7
radio input "true"
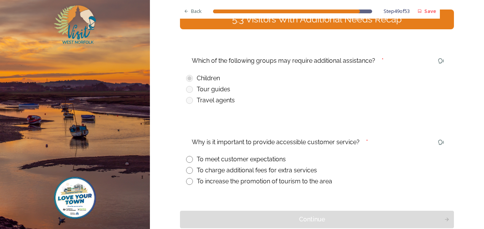
scroll to position [120, 0]
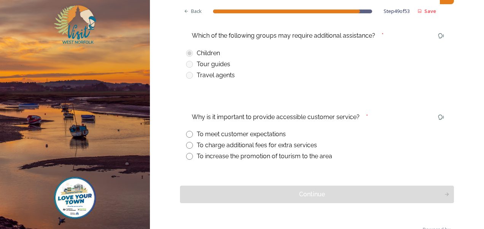
click at [182, 135] on div "Why is it important to provide accessible customer service? * To meet customer …" at bounding box center [317, 136] width 274 height 62
click at [189, 133] on input "radio" at bounding box center [189, 134] width 7 height 7
radio input "true"
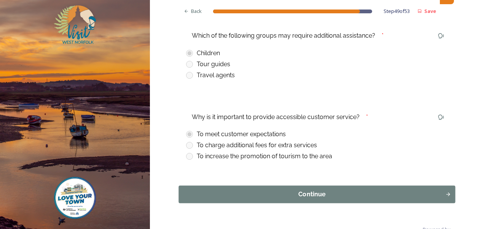
click at [300, 195] on div "Continue" at bounding box center [312, 194] width 258 height 9
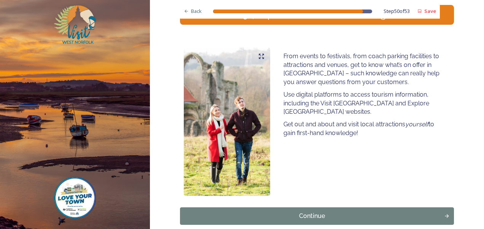
scroll to position [124, 0]
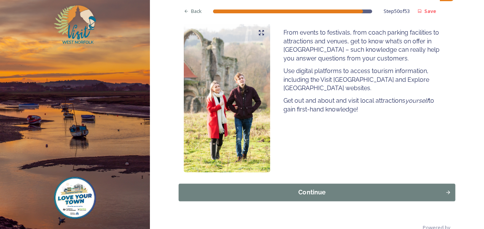
click at [307, 195] on div "Continue" at bounding box center [312, 192] width 258 height 9
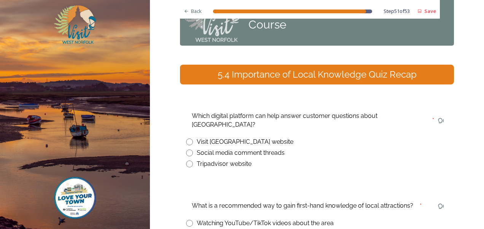
scroll to position [41, 0]
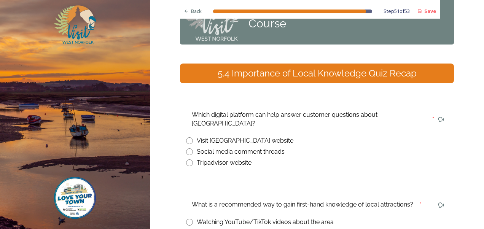
click at [188, 137] on input "radio" at bounding box center [189, 140] width 7 height 7
radio input "true"
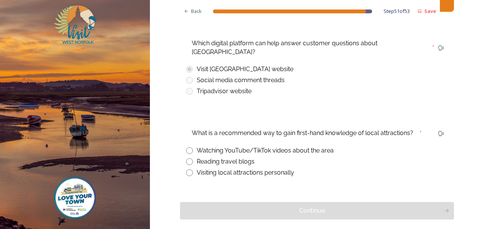
scroll to position [113, 0]
click at [187, 147] on input "radio" at bounding box center [189, 150] width 7 height 7
radio input "true"
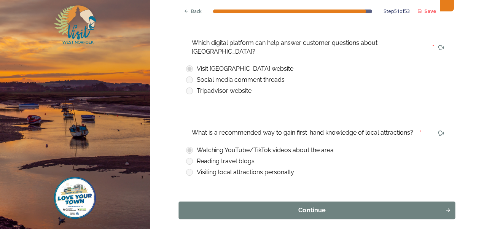
click at [306, 206] on div "Continue" at bounding box center [312, 210] width 258 height 9
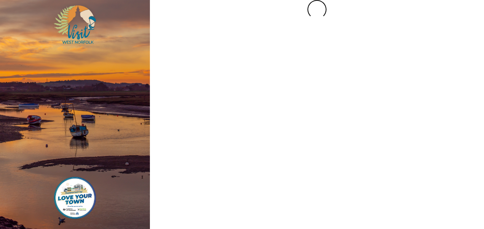
scroll to position [0, 0]
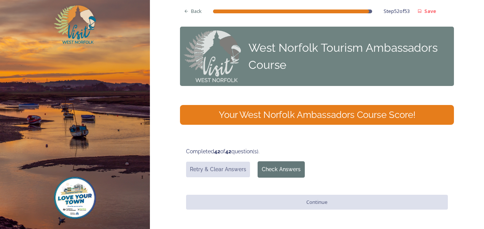
click at [282, 171] on button "Check Answers" at bounding box center [280, 169] width 47 height 16
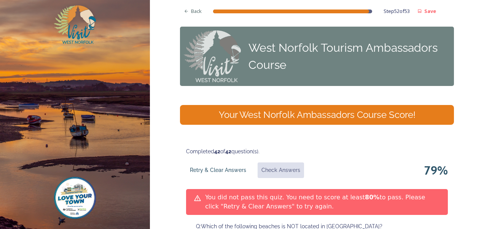
click at [214, 168] on button "Retry & Clear Answers" at bounding box center [218, 170] width 64 height 16
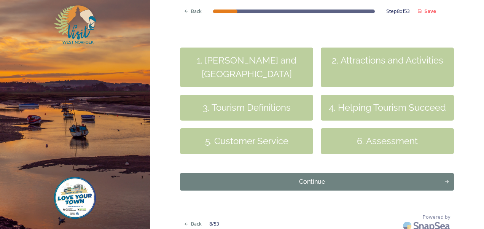
scroll to position [245, 0]
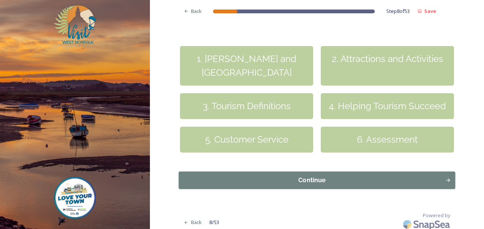
click at [319, 184] on div "Continue" at bounding box center [312, 180] width 258 height 9
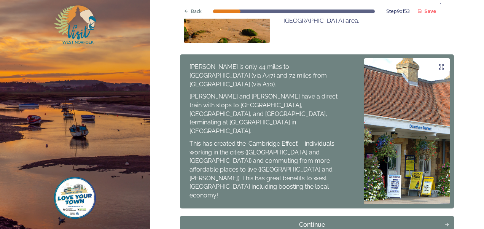
scroll to position [603, 0]
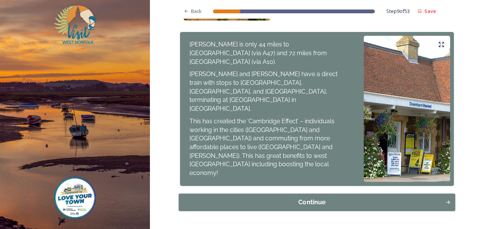
click at [317, 198] on div "Continue" at bounding box center [312, 202] width 258 height 9
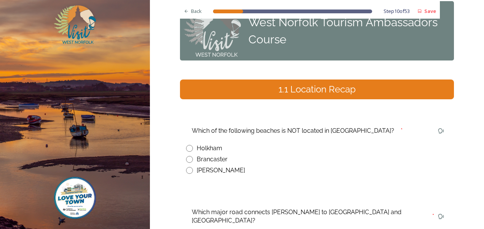
scroll to position [27, 0]
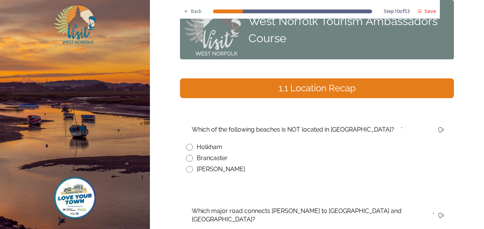
click at [187, 168] on input "radio" at bounding box center [189, 169] width 7 height 7
radio input "true"
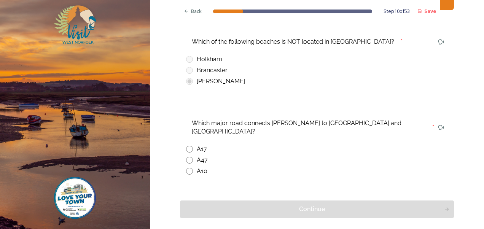
scroll to position [121, 0]
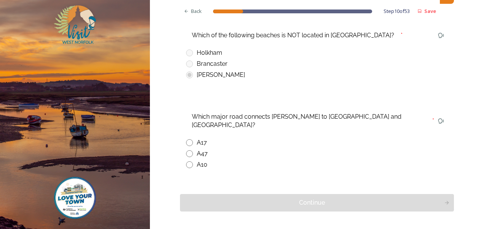
click at [189, 150] on input "radio" at bounding box center [189, 153] width 7 height 7
radio input "true"
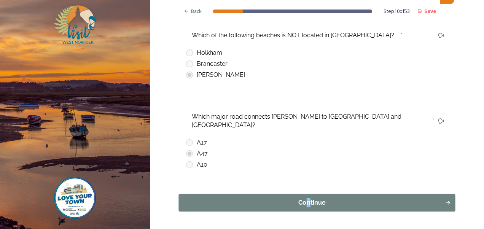
drag, startPoint x: 308, startPoint y: 205, endPoint x: 302, endPoint y: 195, distance: 11.4
click at [302, 195] on div "Back Step 10 of 53 Save West Norfolk Tourism Ambassadors Course 1.1 Location Re…" at bounding box center [317, 67] width 274 height 376
click at [302, 198] on div "Continue" at bounding box center [312, 202] width 258 height 9
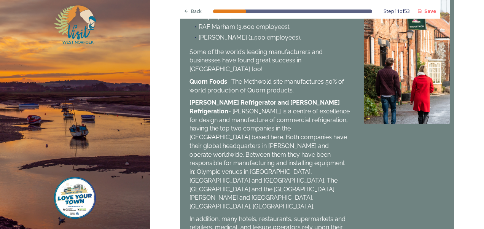
scroll to position [611, 0]
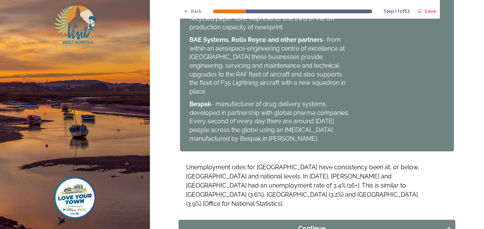
click at [297, 224] on div "Continue" at bounding box center [312, 228] width 258 height 9
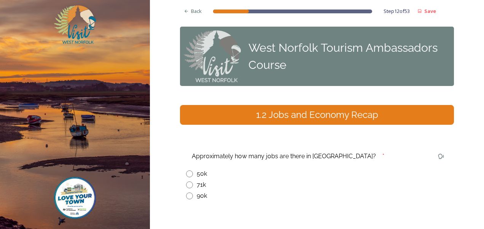
click at [186, 184] on input "radio" at bounding box center [189, 184] width 7 height 7
radio input "true"
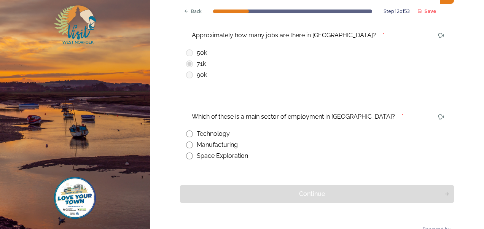
scroll to position [138, 0]
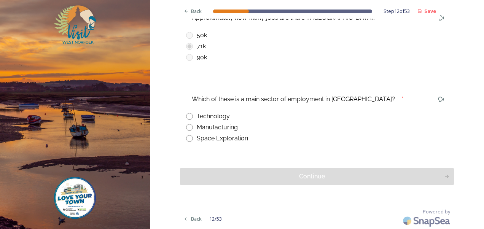
click at [186, 128] on input "radio" at bounding box center [189, 127] width 7 height 7
radio input "true"
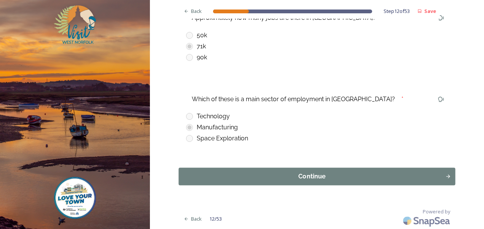
click at [287, 181] on div "Continue" at bounding box center [312, 176] width 258 height 9
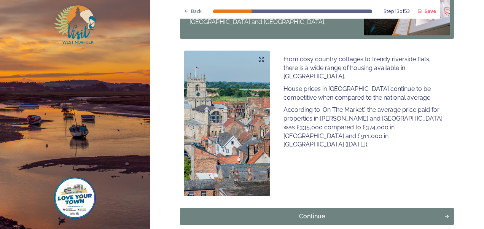
scroll to position [508, 0]
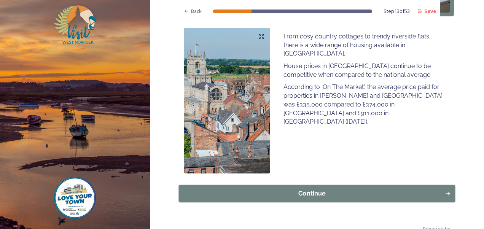
click at [286, 189] on div "Continue" at bounding box center [312, 193] width 258 height 9
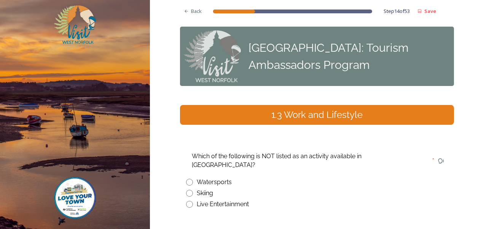
click at [186, 190] on input "radio" at bounding box center [189, 193] width 7 height 7
radio input "true"
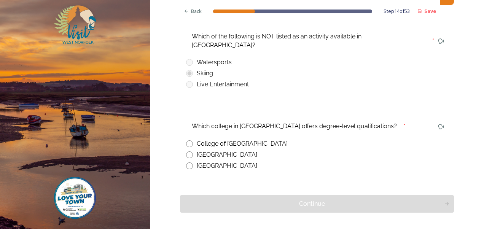
scroll to position [120, 0]
click at [201, 139] on div "College of [GEOGRAPHIC_DATA]" at bounding box center [242, 143] width 91 height 9
radio input "true"
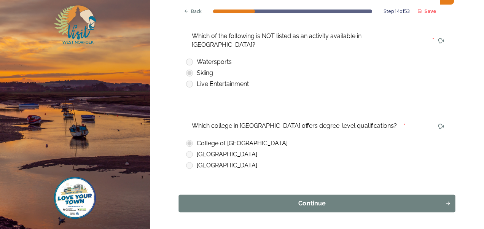
click at [310, 199] on div "Continue" at bounding box center [312, 203] width 258 height 9
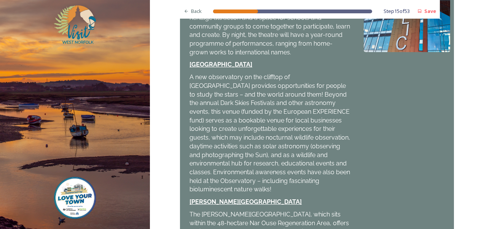
scroll to position [373, 0]
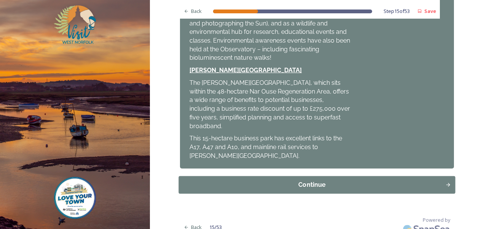
click at [304, 180] on div "Continue" at bounding box center [312, 184] width 258 height 9
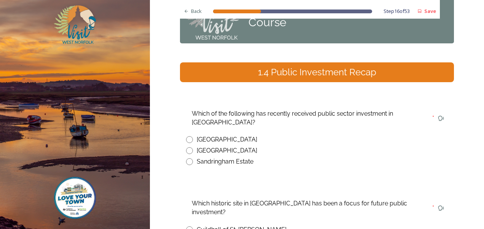
scroll to position [59, 0]
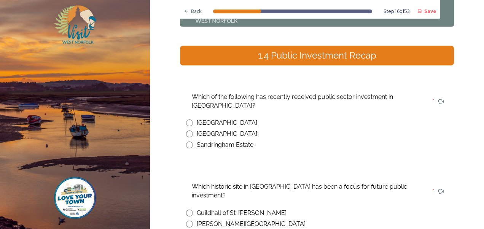
click at [224, 123] on div "[GEOGRAPHIC_DATA]" at bounding box center [227, 122] width 60 height 9
radio input "true"
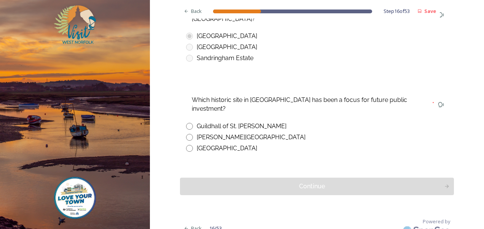
scroll to position [147, 0]
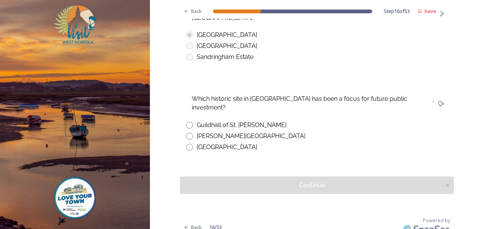
click at [235, 120] on div "Guildhall of St. [PERSON_NAME]" at bounding box center [242, 124] width 90 height 9
radio input "true"
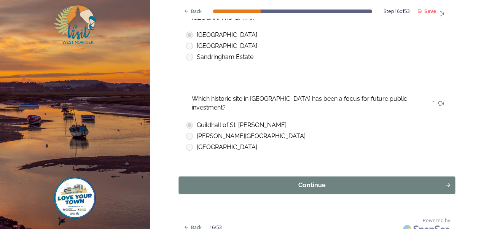
click at [295, 181] on div "Continue" at bounding box center [312, 185] width 258 height 9
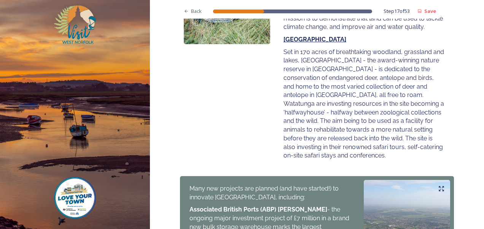
scroll to position [410, 0]
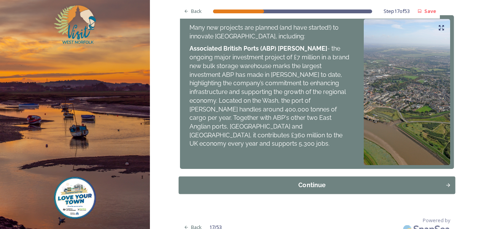
click at [295, 180] on div "Continue" at bounding box center [312, 184] width 258 height 9
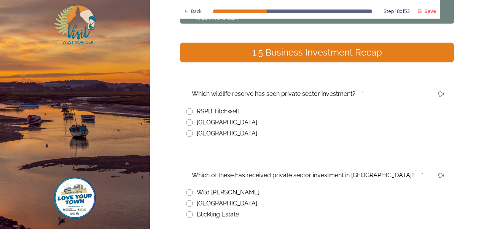
scroll to position [65, 0]
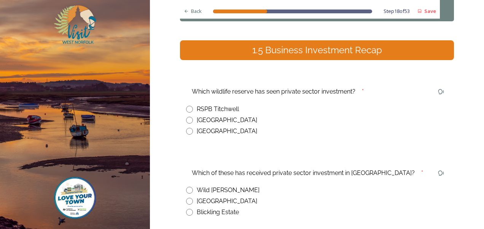
click at [187, 120] on input "radio" at bounding box center [189, 120] width 7 height 7
radio input "true"
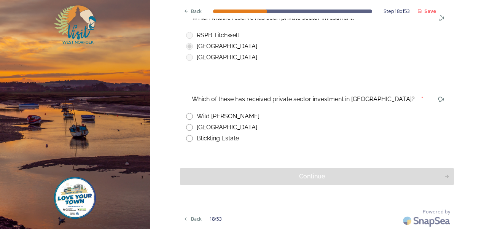
click at [187, 119] on input "radio" at bounding box center [189, 116] width 7 height 7
radio input "true"
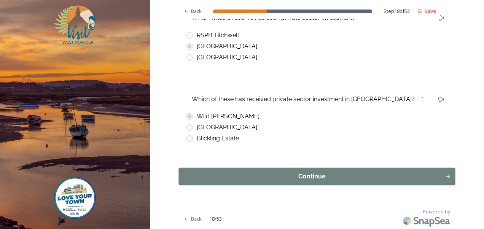
click at [285, 173] on div "Continue" at bounding box center [312, 176] width 258 height 9
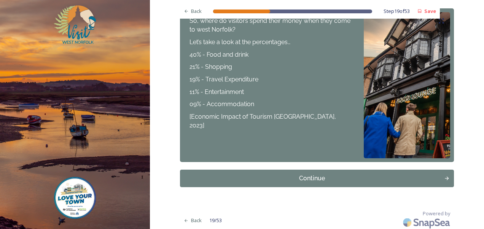
scroll to position [298, 0]
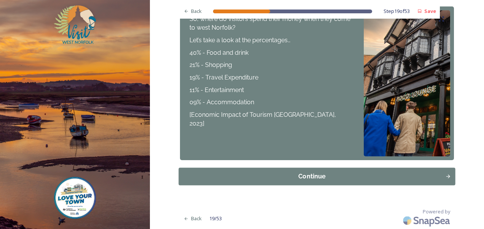
click at [311, 176] on div "Continue" at bounding box center [312, 176] width 258 height 9
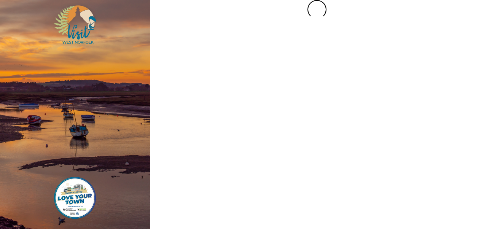
scroll to position [0, 0]
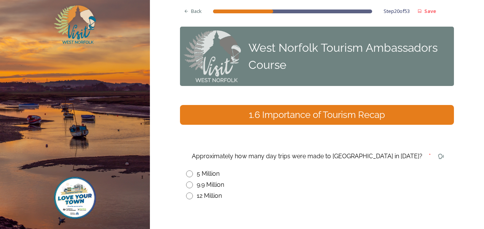
click at [188, 174] on input "radio" at bounding box center [189, 173] width 7 height 7
radio input "true"
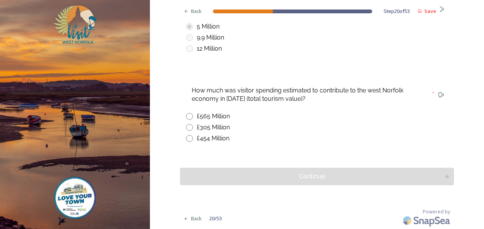
click at [186, 115] on input "radio" at bounding box center [189, 116] width 7 height 7
radio input "true"
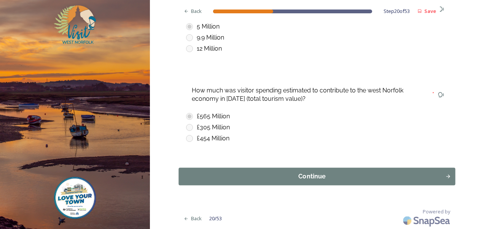
click at [308, 182] on button "Continue" at bounding box center [317, 176] width 276 height 17
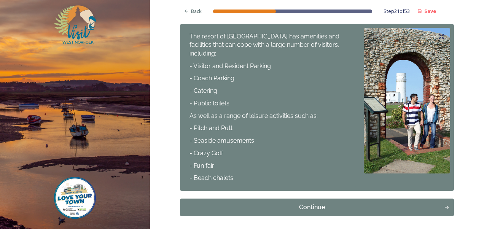
scroll to position [396, 0]
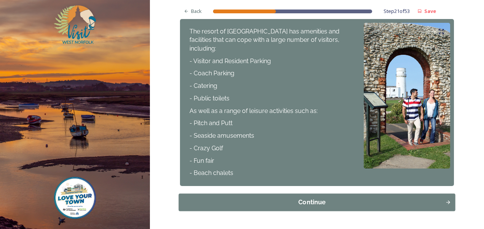
click at [306, 198] on div "Continue" at bounding box center [312, 202] width 258 height 9
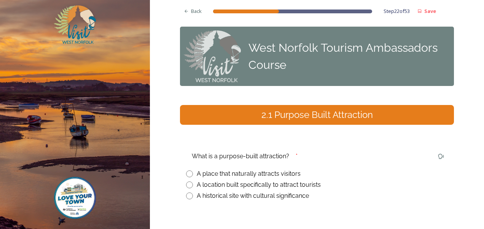
click at [192, 187] on div "A location built specifically to attract tourists" at bounding box center [317, 184] width 262 height 9
radio input "true"
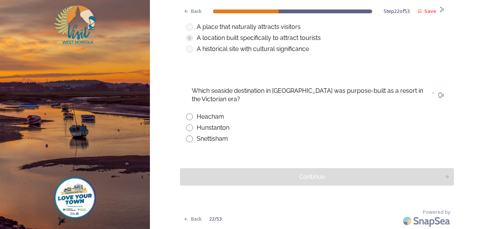
scroll to position [147, 0]
click at [197, 129] on div "Hunstanton" at bounding box center [213, 127] width 33 height 9
radio input "true"
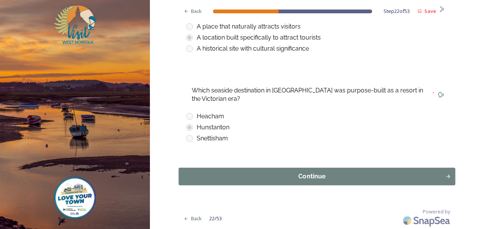
click at [314, 178] on div "Continue" at bounding box center [312, 176] width 258 height 9
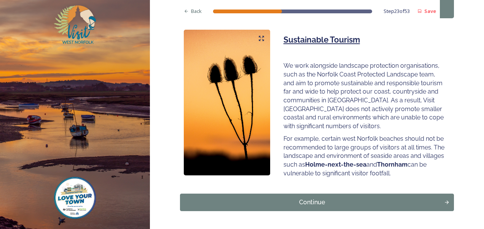
scroll to position [525, 0]
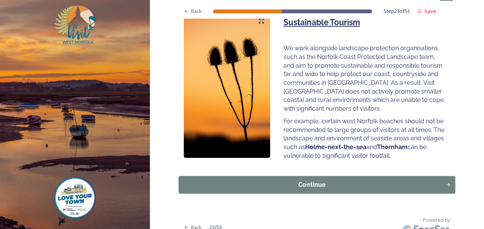
click at [310, 180] on div "Continue" at bounding box center [312, 184] width 258 height 9
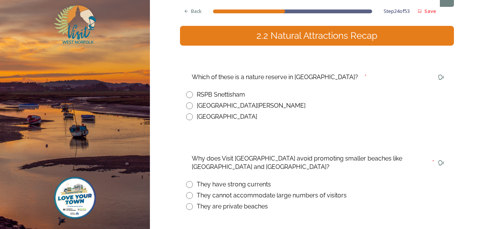
scroll to position [81, 0]
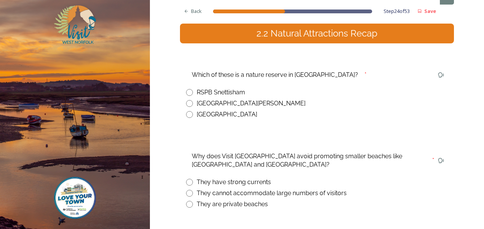
click at [199, 94] on div "RSPB Snettisham" at bounding box center [221, 92] width 48 height 9
radio input "true"
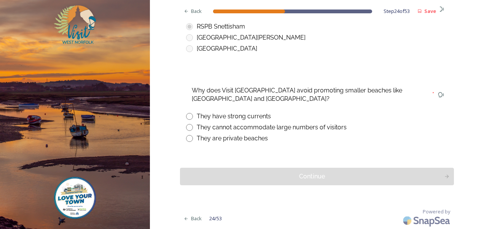
click at [222, 128] on div "They cannot accommodate large numbers of visitors" at bounding box center [272, 127] width 150 height 9
radio input "true"
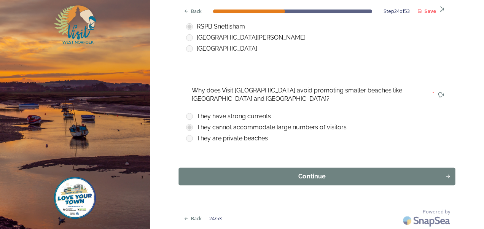
click at [303, 175] on div "Continue" at bounding box center [312, 176] width 258 height 9
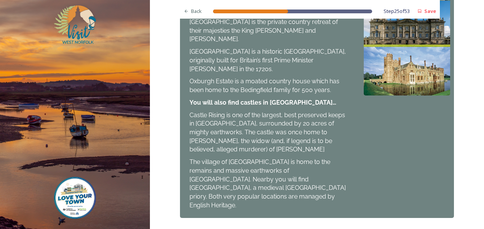
scroll to position [911, 0]
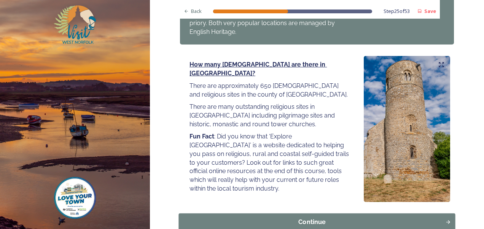
click at [304, 217] on div "Continue" at bounding box center [312, 221] width 258 height 9
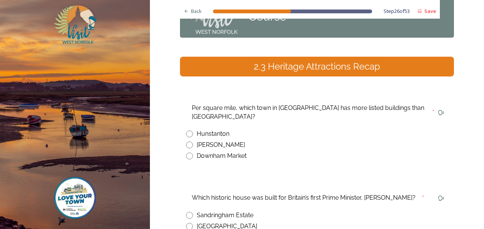
scroll to position [49, 0]
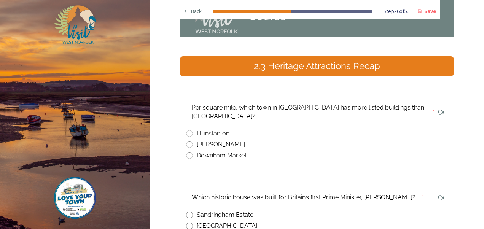
click at [208, 140] on div "[PERSON_NAME]" at bounding box center [221, 144] width 48 height 9
radio input "true"
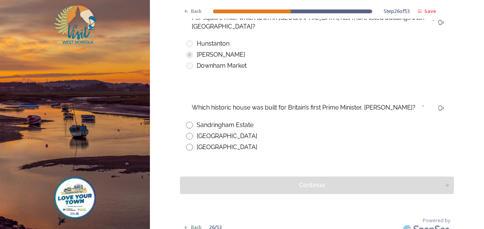
click at [224, 143] on div "[GEOGRAPHIC_DATA]" at bounding box center [227, 147] width 60 height 9
radio input "true"
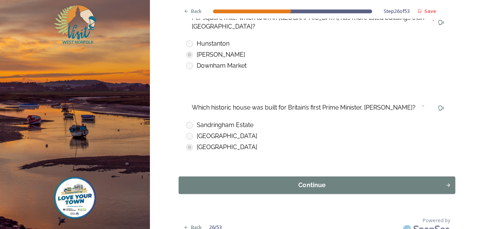
click at [290, 181] on div "Continue" at bounding box center [312, 185] width 258 height 9
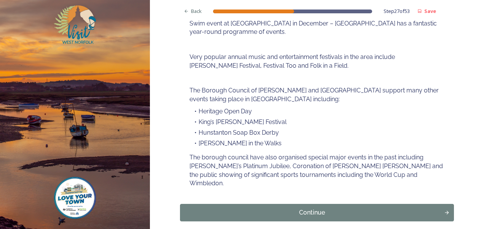
scroll to position [169, 0]
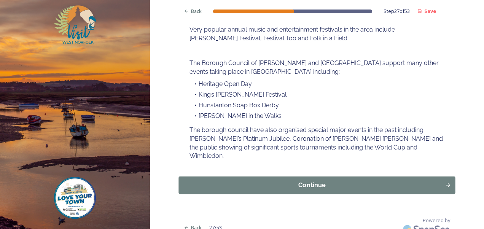
click at [302, 181] on div "Continue" at bounding box center [312, 185] width 258 height 9
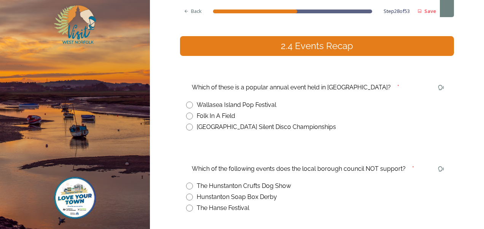
scroll to position [69, 0]
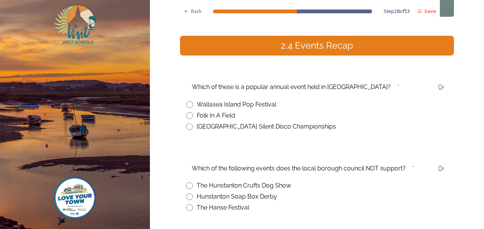
click at [210, 114] on div "Folk In A Field" at bounding box center [216, 115] width 38 height 9
radio input "true"
click at [224, 186] on div "The Hunstanton Crufts Dog Show" at bounding box center [244, 185] width 94 height 9
radio input "true"
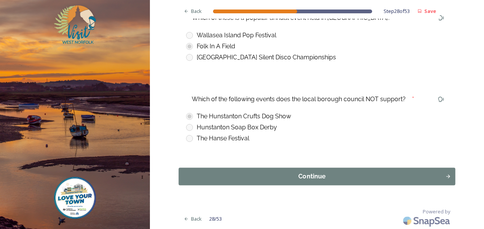
click at [335, 178] on div "Continue" at bounding box center [312, 176] width 258 height 9
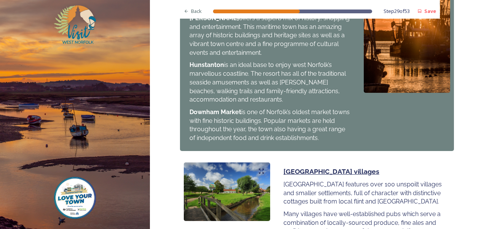
scroll to position [873, 0]
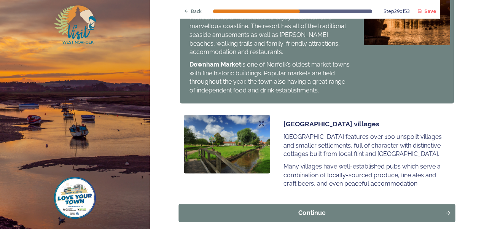
click at [324, 208] on div "Continue" at bounding box center [312, 212] width 258 height 9
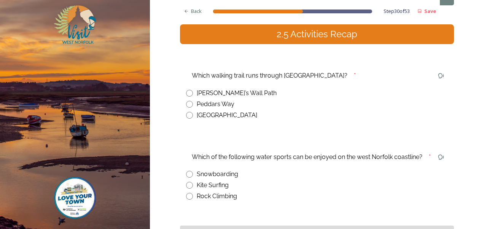
scroll to position [81, 0]
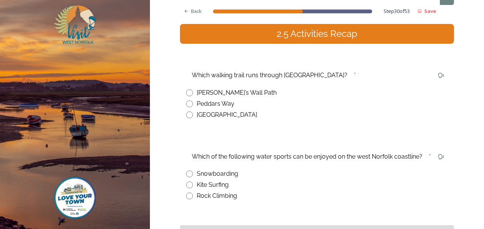
click at [221, 93] on div "[PERSON_NAME]’s Wall Path" at bounding box center [237, 92] width 80 height 9
radio input "true"
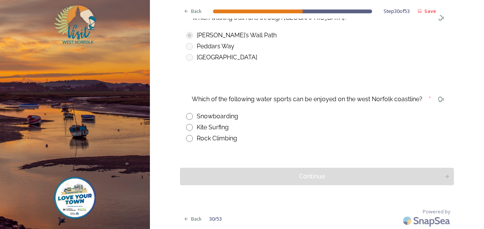
click at [206, 128] on div "Kite Surfing" at bounding box center [213, 127] width 32 height 9
radio input "true"
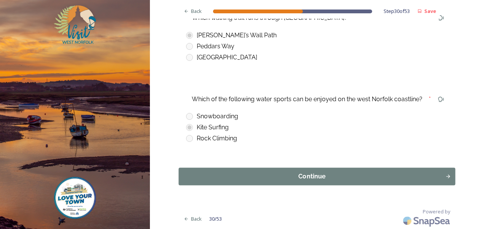
click at [295, 179] on div "Continue" at bounding box center [312, 176] width 258 height 9
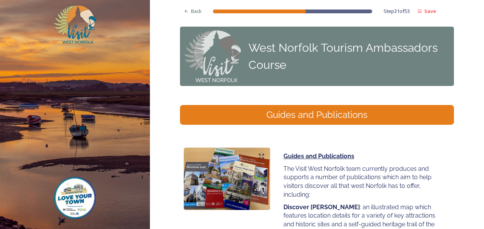
scroll to position [183, 0]
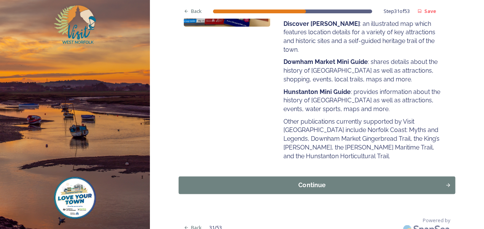
click at [312, 181] on div "Continue" at bounding box center [312, 185] width 258 height 9
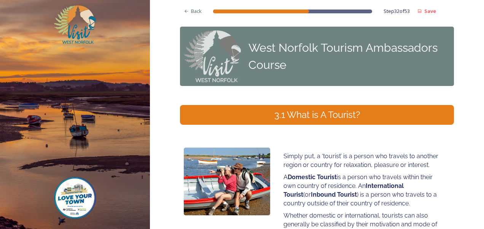
scroll to position [129, 0]
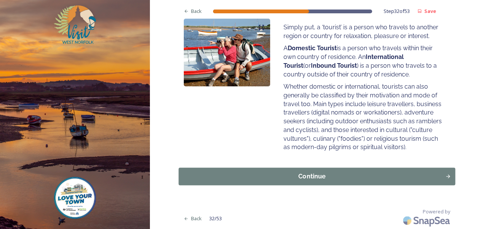
click at [308, 173] on div "Continue" at bounding box center [312, 176] width 258 height 9
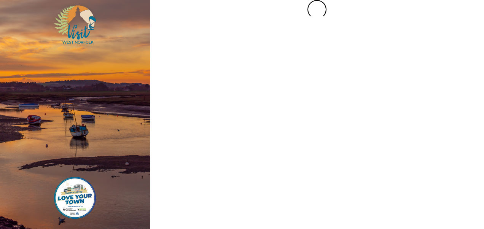
scroll to position [0, 0]
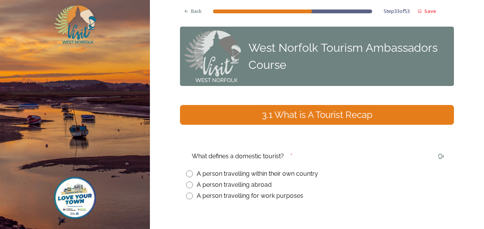
click at [241, 174] on div "A person travelling within their own country" at bounding box center [257, 173] width 121 height 9
radio input "true"
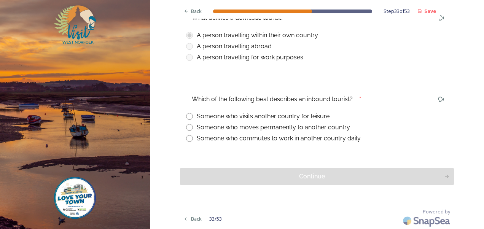
click at [291, 117] on div "Someone who visits another country for leisure" at bounding box center [263, 116] width 133 height 9
radio input "true"
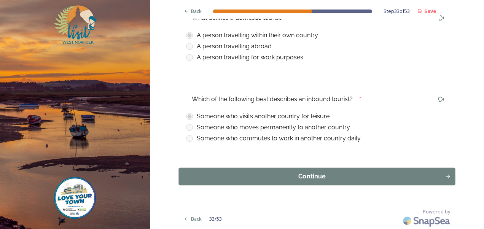
click at [331, 181] on button "Continue" at bounding box center [317, 176] width 276 height 17
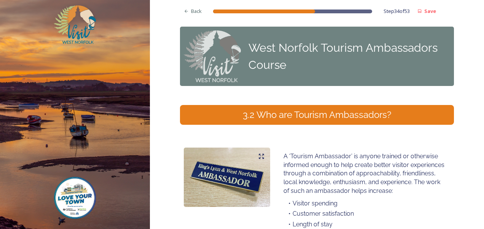
scroll to position [205, 0]
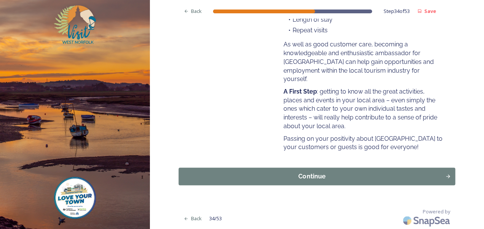
click at [323, 174] on div "Continue" at bounding box center [312, 176] width 258 height 9
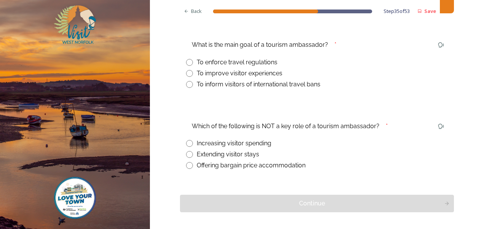
scroll to position [113, 0]
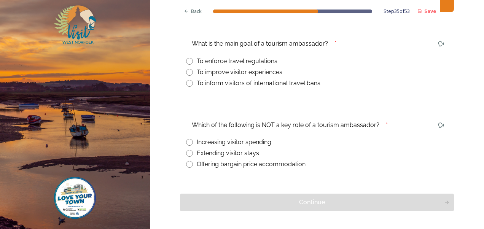
click at [239, 72] on div "To improve visitor experiences" at bounding box center [240, 72] width 86 height 9
radio input "true"
click at [243, 165] on div "Offering bargain price accommodation" at bounding box center [251, 164] width 109 height 9
radio input "true"
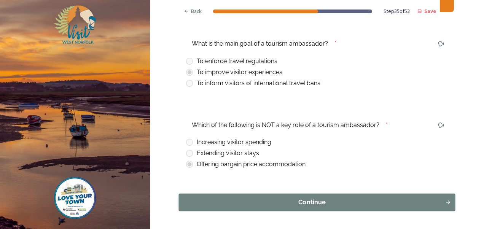
click at [294, 207] on div "Continue" at bounding box center [312, 202] width 258 height 9
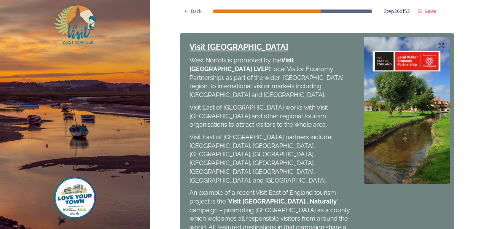
scroll to position [418, 0]
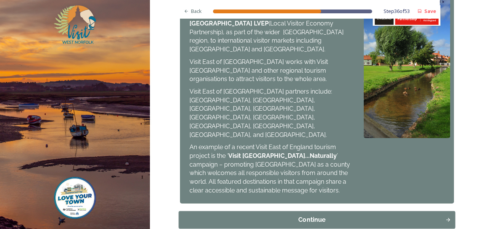
click at [295, 211] on button "Continue" at bounding box center [317, 219] width 276 height 17
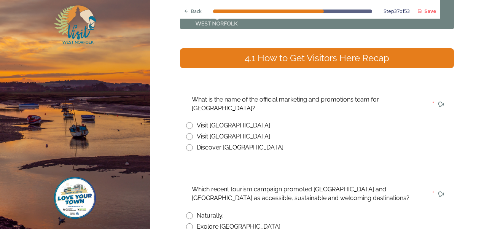
scroll to position [62, 0]
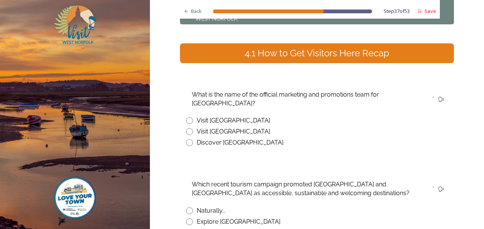
click at [211, 127] on div "Visit [GEOGRAPHIC_DATA]" at bounding box center [233, 131] width 73 height 9
radio input "true"
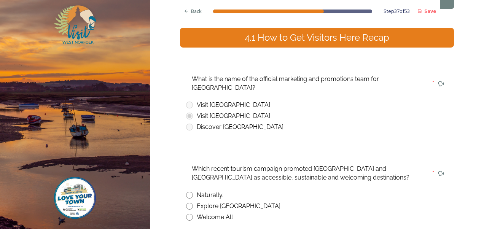
scroll to position [147, 0]
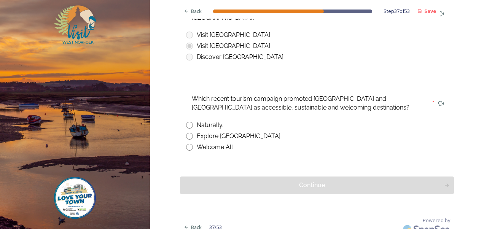
click at [213, 120] on div "Naturally..." at bounding box center [211, 124] width 29 height 9
radio input "true"
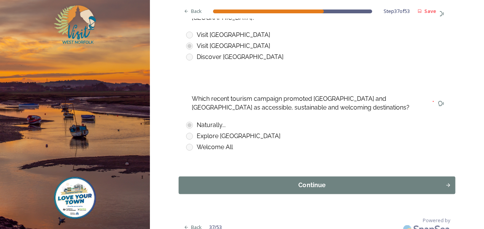
click at [315, 176] on button "Continue" at bounding box center [317, 184] width 276 height 17
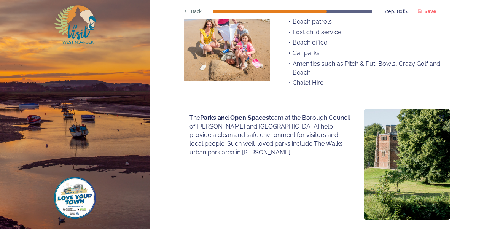
scroll to position [575, 0]
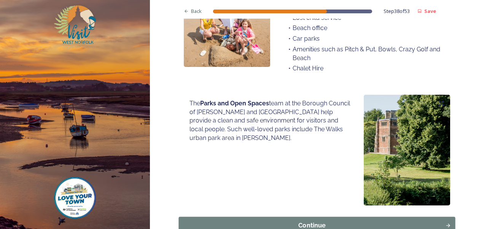
click at [324, 221] on div "Continue" at bounding box center [312, 225] width 258 height 9
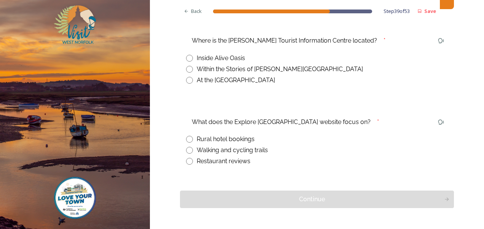
scroll to position [117, 0]
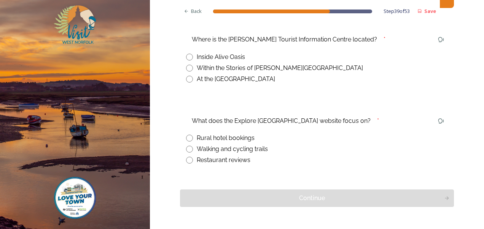
click at [219, 68] on div "Within the Stories of [PERSON_NAME][GEOGRAPHIC_DATA]" at bounding box center [280, 67] width 166 height 9
radio input "true"
click at [262, 151] on div "Walking and cycling trails" at bounding box center [232, 148] width 71 height 9
radio input "true"
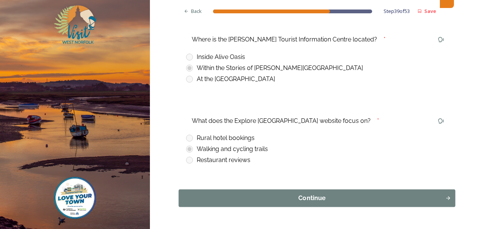
click at [314, 205] on button "Continue" at bounding box center [317, 197] width 276 height 17
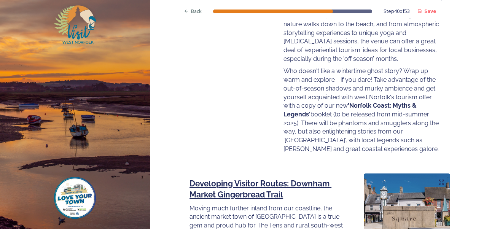
scroll to position [1053, 0]
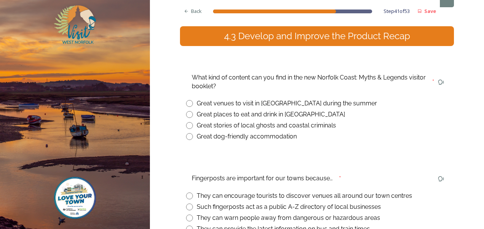
scroll to position [79, 0]
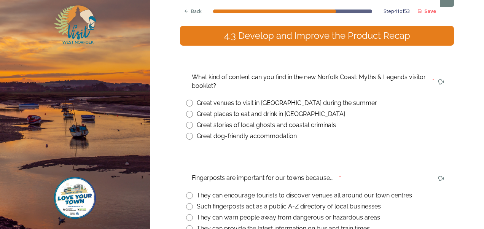
click at [186, 126] on input "radio" at bounding box center [189, 125] width 7 height 7
radio input "true"
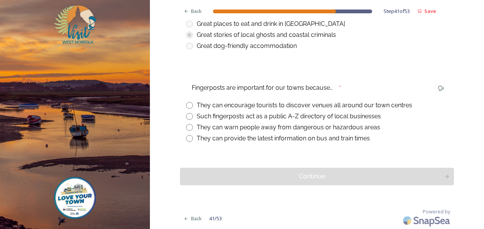
click at [191, 103] on div "They can encourage tourists to discover venues all around our town centres" at bounding box center [317, 105] width 262 height 9
radio input "true"
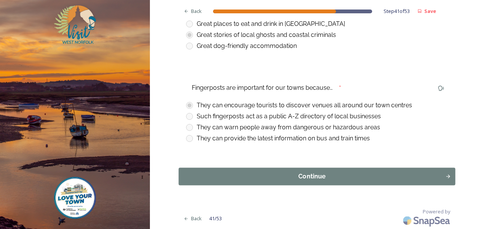
click at [316, 176] on div "Continue" at bounding box center [312, 176] width 258 height 9
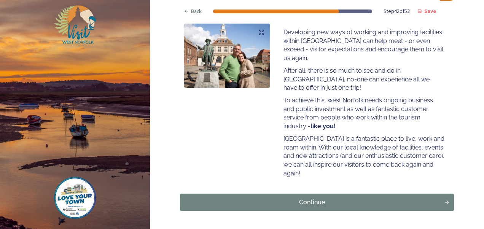
scroll to position [133, 0]
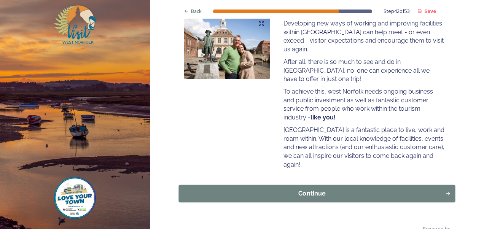
click at [311, 189] on div "Continue" at bounding box center [312, 193] width 258 height 9
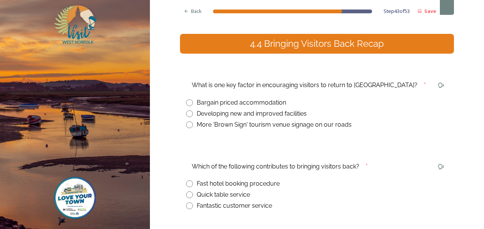
scroll to position [104, 0]
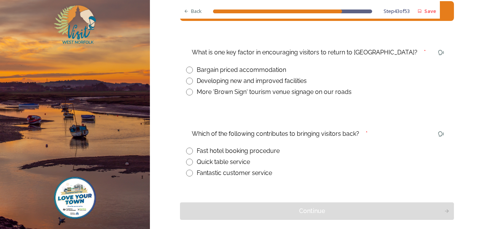
click at [235, 79] on div "Developing new and improved facilities" at bounding box center [252, 80] width 110 height 9
radio input "true"
click at [235, 175] on div "Fantastic customer service" at bounding box center [234, 172] width 75 height 9
radio input "true"
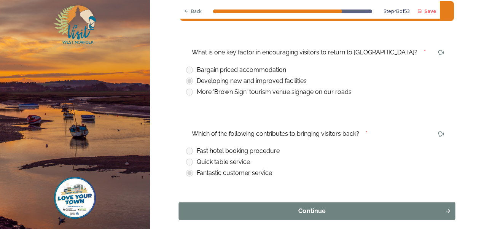
drag, startPoint x: 316, startPoint y: 220, endPoint x: 313, endPoint y: 210, distance: 10.3
click at [313, 210] on div "Back Step 43 of 53 Save West Norfolk Tourism Ambassadors Course 4.4 Bringing Vi…" at bounding box center [317, 80] width 274 height 368
click at [313, 210] on div "Continue" at bounding box center [312, 210] width 258 height 9
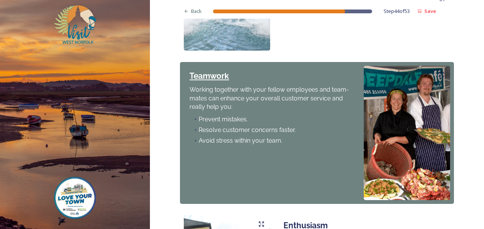
scroll to position [709, 0]
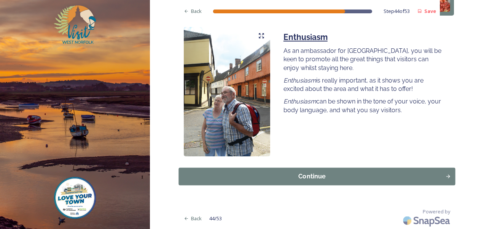
click at [309, 176] on div "Continue" at bounding box center [312, 175] width 258 height 9
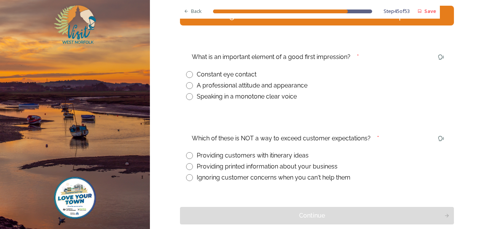
scroll to position [101, 0]
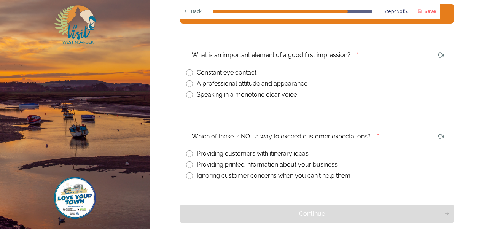
click at [221, 84] on div "A professional attitude and appearance" at bounding box center [252, 83] width 111 height 9
radio input "true"
click at [249, 176] on div "Ignoring customer concerns when you can't help them" at bounding box center [274, 175] width 154 height 9
radio input "true"
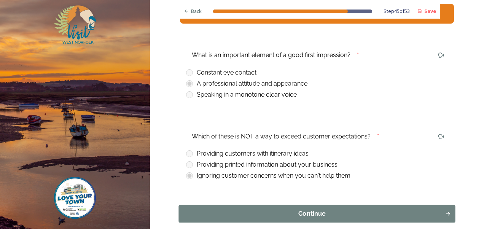
click at [315, 222] on button "Continue" at bounding box center [317, 213] width 276 height 17
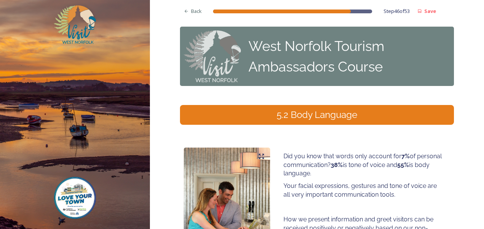
scroll to position [124, 0]
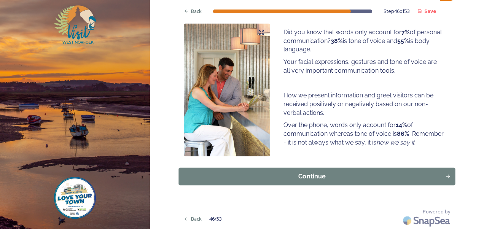
click at [305, 173] on div "Continue" at bounding box center [312, 176] width 258 height 9
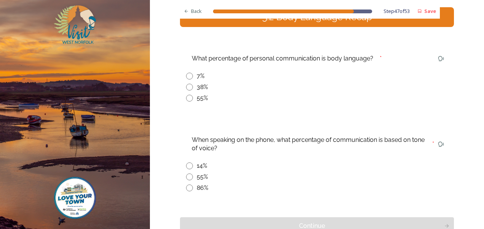
scroll to position [97, 0]
click at [186, 97] on input "radio" at bounding box center [189, 98] width 7 height 7
radio input "true"
click at [188, 189] on input "radio" at bounding box center [189, 188] width 7 height 7
radio input "true"
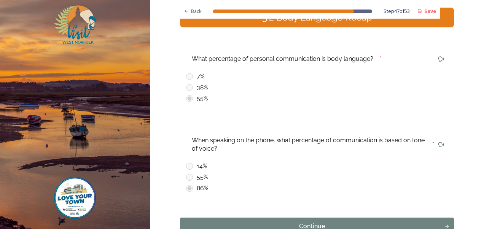
scroll to position [147, 0]
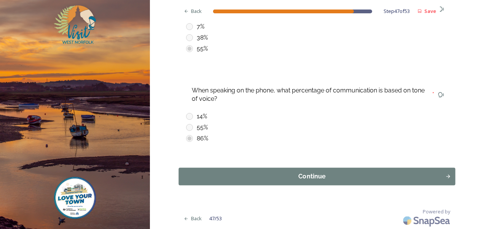
click at [289, 181] on button "Continue" at bounding box center [317, 176] width 276 height 17
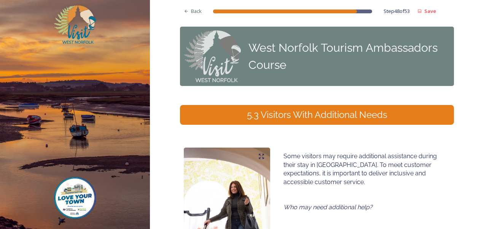
scroll to position [129, 0]
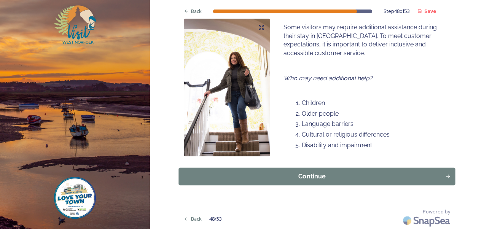
click at [303, 172] on div "Continue" at bounding box center [312, 176] width 258 height 9
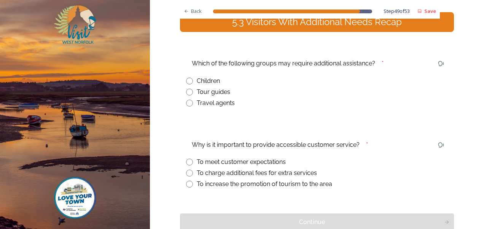
scroll to position [93, 0]
click at [186, 78] on input "radio" at bounding box center [189, 80] width 7 height 7
radio input "true"
click at [186, 161] on input "radio" at bounding box center [189, 161] width 7 height 7
radio input "true"
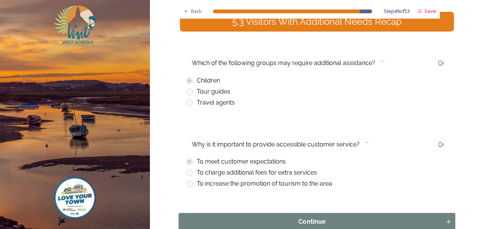
click at [303, 218] on div "Continue" at bounding box center [312, 221] width 258 height 9
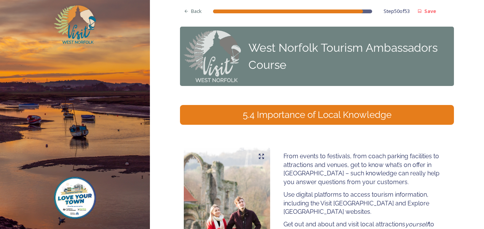
scroll to position [140, 0]
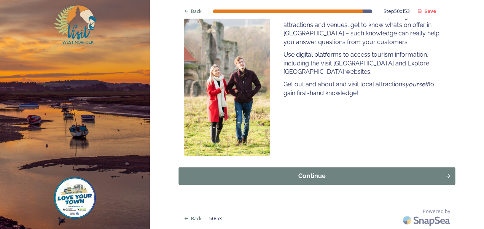
click at [293, 176] on div "Continue" at bounding box center [312, 175] width 258 height 9
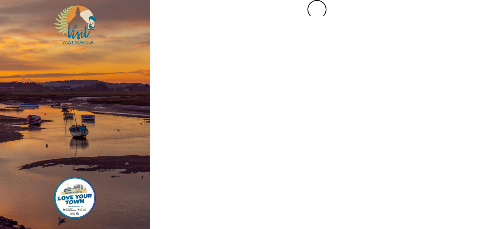
scroll to position [0, 0]
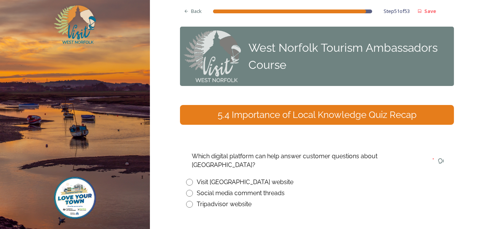
click at [187, 179] on input "radio" at bounding box center [189, 182] width 7 height 7
radio input "true"
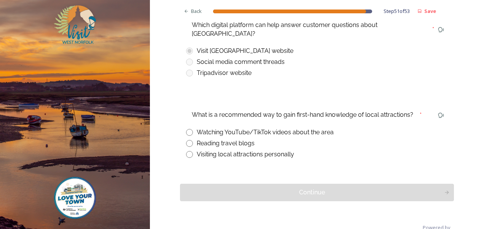
scroll to position [133, 0]
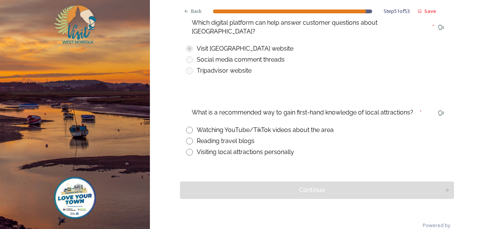
click at [186, 127] on input "radio" at bounding box center [189, 130] width 7 height 7
radio input "true"
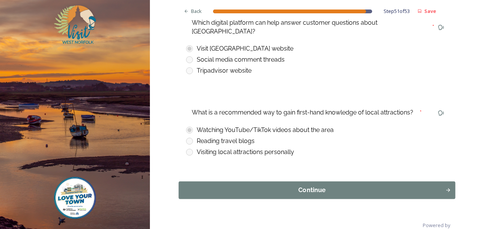
click at [317, 185] on div "Continue" at bounding box center [312, 189] width 258 height 9
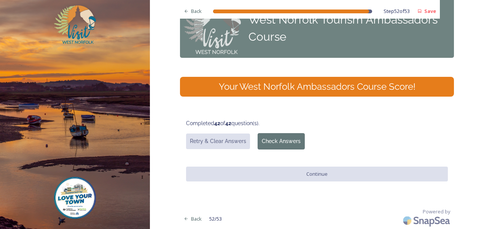
scroll to position [28, 0]
click at [266, 139] on button "Check Answers" at bounding box center [280, 141] width 47 height 16
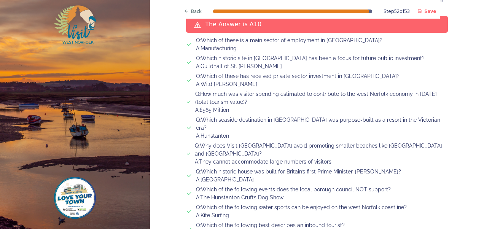
scroll to position [937, 0]
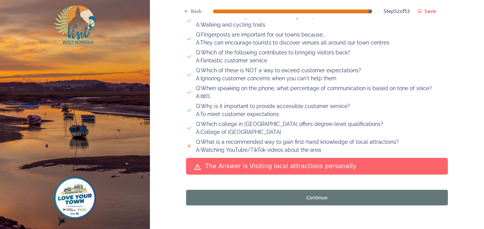
click at [322, 190] on button "Continue" at bounding box center [317, 198] width 262 height 16
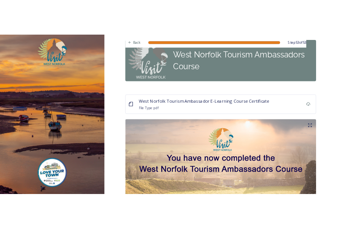
scroll to position [0, 0]
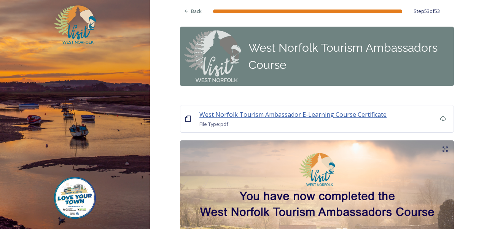
click at [350, 111] on span "West Norfolk Tourism Ambassador E-Learning Course Certificate" at bounding box center [292, 114] width 187 height 8
